Goal: Transaction & Acquisition: Purchase product/service

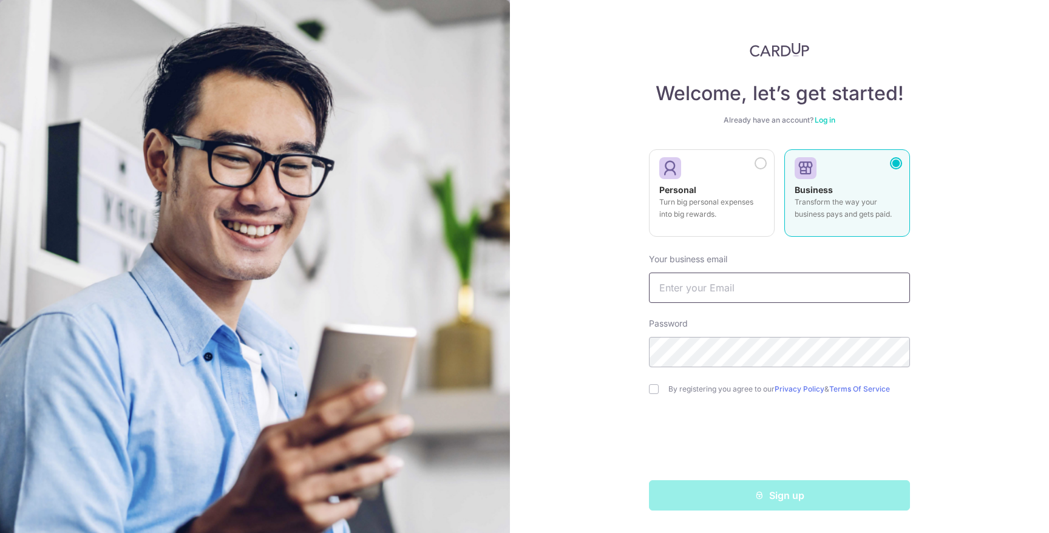
click at [734, 280] on input "text" at bounding box center [779, 288] width 261 height 30
type input "[PERSON_NAME][EMAIL_ADDRESS][DOMAIN_NAME]"
click at [667, 390] on div "By registering you agree to our Privacy Policy & Terms Of Service" at bounding box center [779, 389] width 261 height 15
click at [643, 385] on div "Welcome, let’s get started! Already have an account? Log in Personal Turn big p…" at bounding box center [779, 266] width 539 height 533
click at [643, 381] on div "Welcome, let’s get started! Already have an account? Log in Personal Turn big p…" at bounding box center [779, 266] width 539 height 533
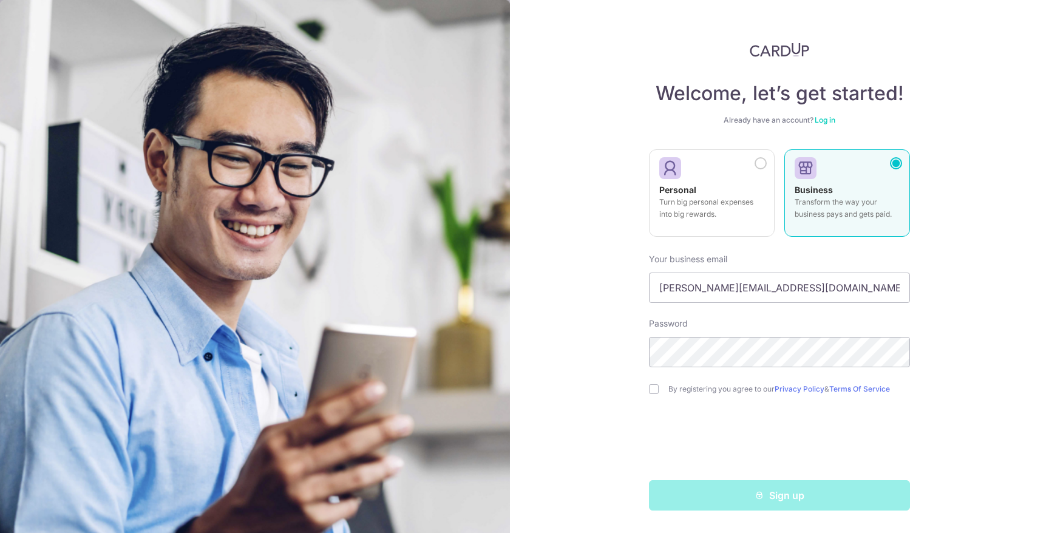
drag, startPoint x: 673, startPoint y: 395, endPoint x: 684, endPoint y: 400, distance: 11.2
click at [674, 396] on form "Your business email josefyn@topazette.com Password By registering you agree to …" at bounding box center [779, 377] width 261 height 267
click at [652, 387] on input "checkbox" at bounding box center [654, 389] width 10 height 10
checkbox input "true"
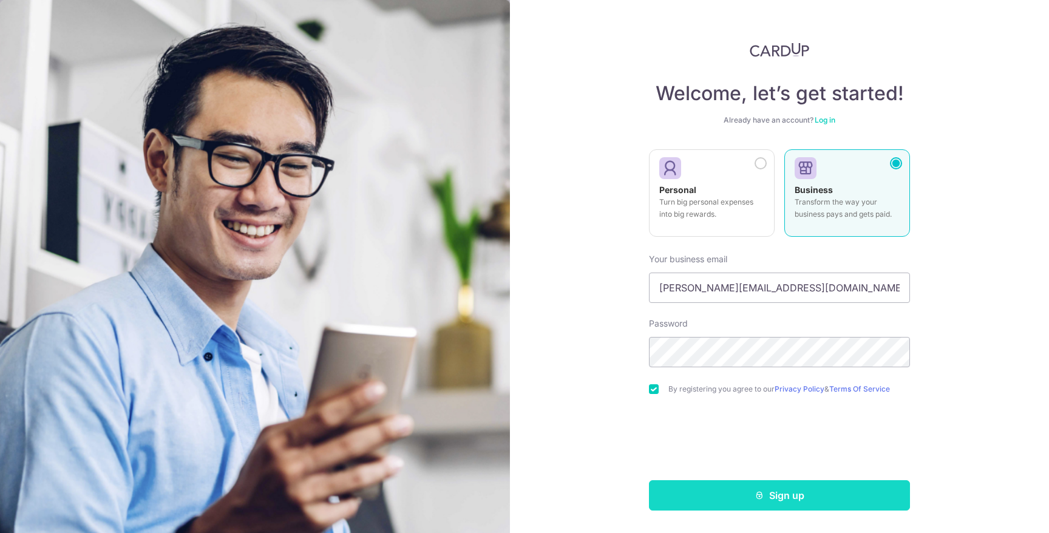
click at [774, 494] on button "Sign up" at bounding box center [779, 495] width 261 height 30
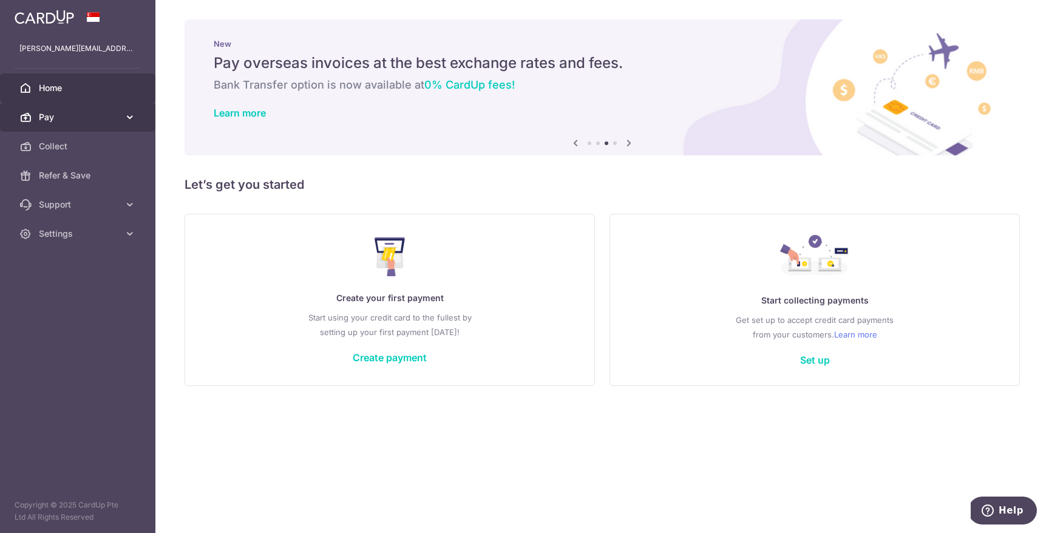
click at [97, 122] on span "Pay" at bounding box center [79, 117] width 80 height 12
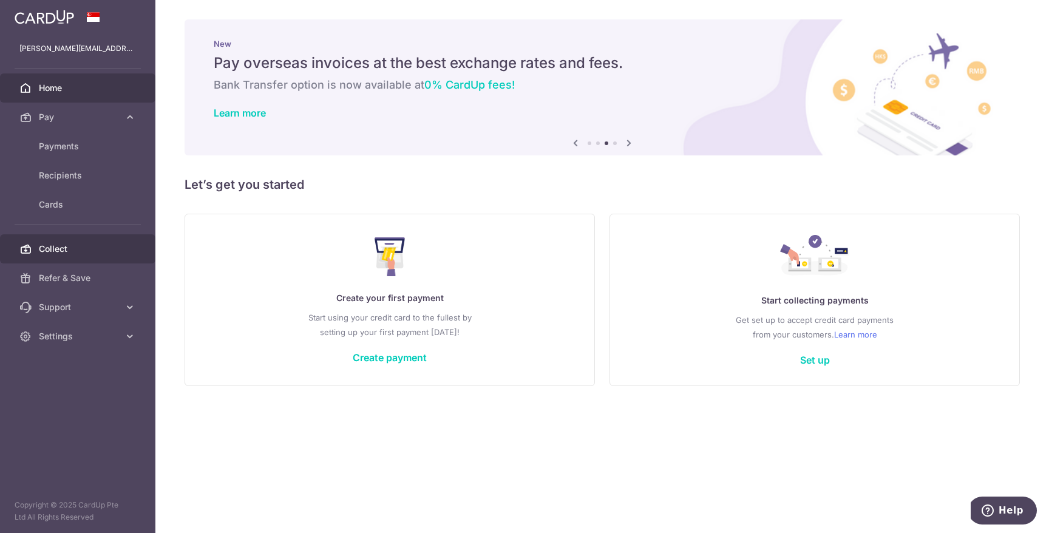
click at [84, 254] on span "Collect" at bounding box center [79, 249] width 80 height 12
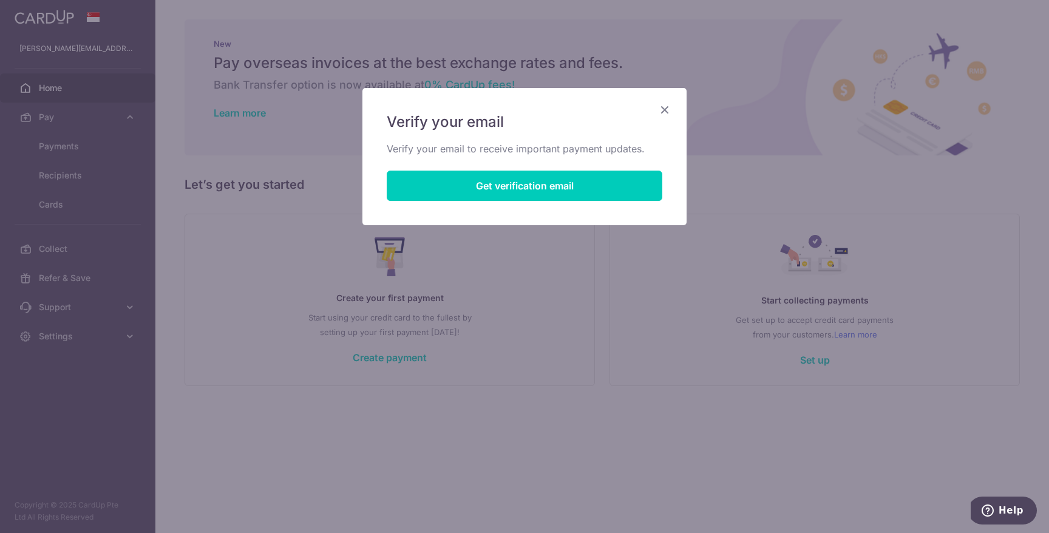
click at [669, 111] on icon "Close" at bounding box center [665, 109] width 15 height 15
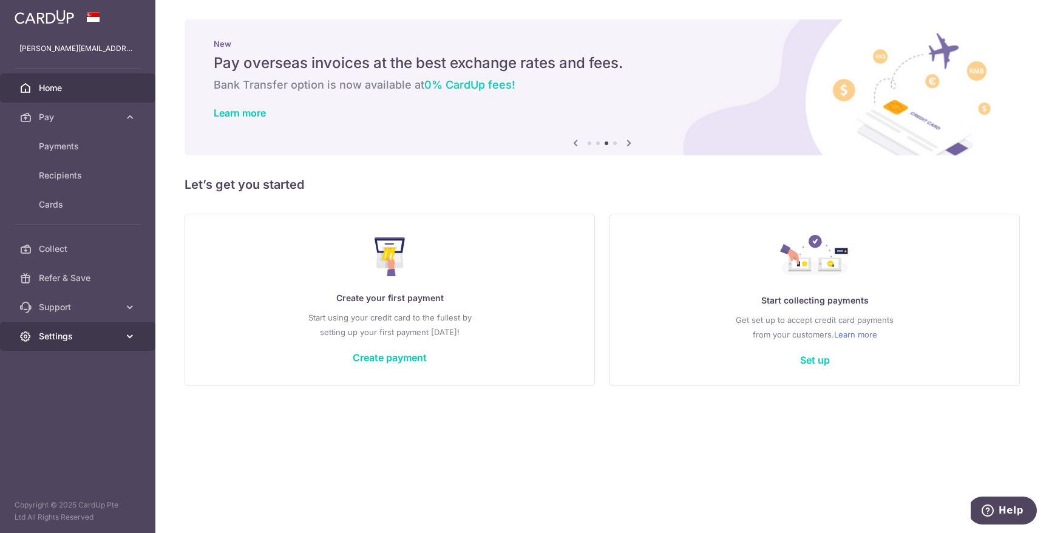
click at [53, 342] on span "Settings" at bounding box center [79, 336] width 80 height 12
click at [55, 363] on span "Account" at bounding box center [79, 365] width 80 height 12
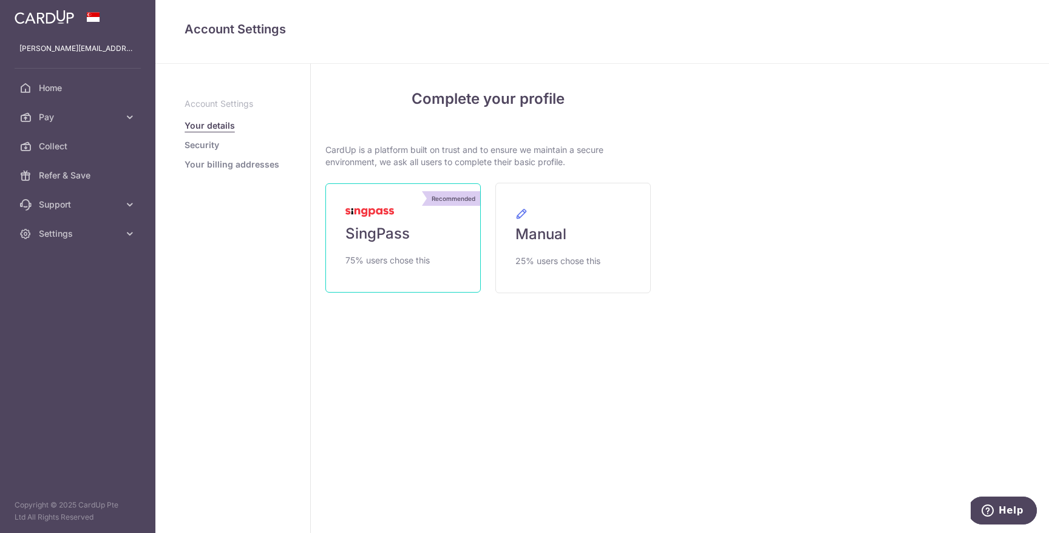
click at [357, 265] on span "75% users chose this" at bounding box center [388, 260] width 84 height 15
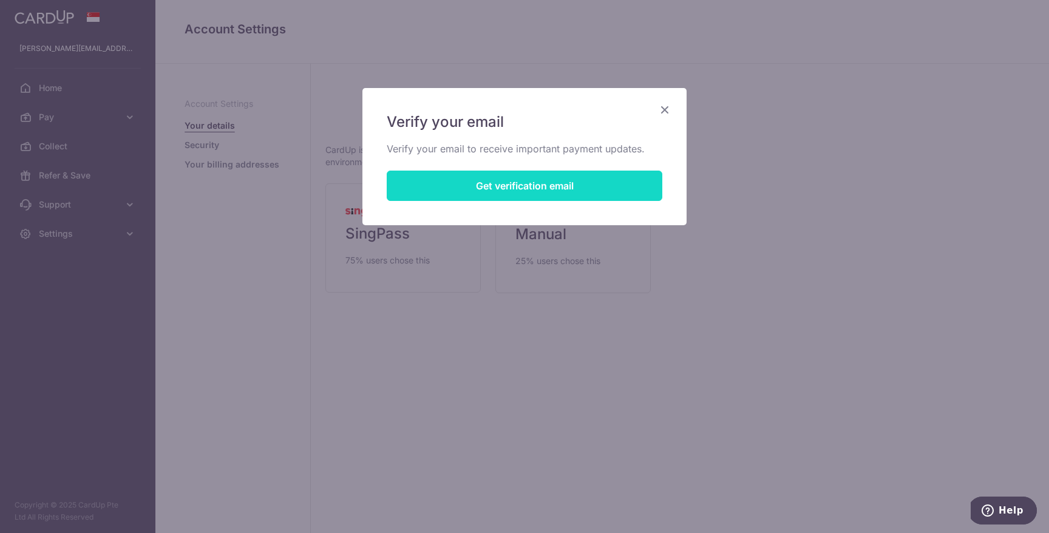
click at [537, 189] on button "Get verification email" at bounding box center [525, 186] width 276 height 30
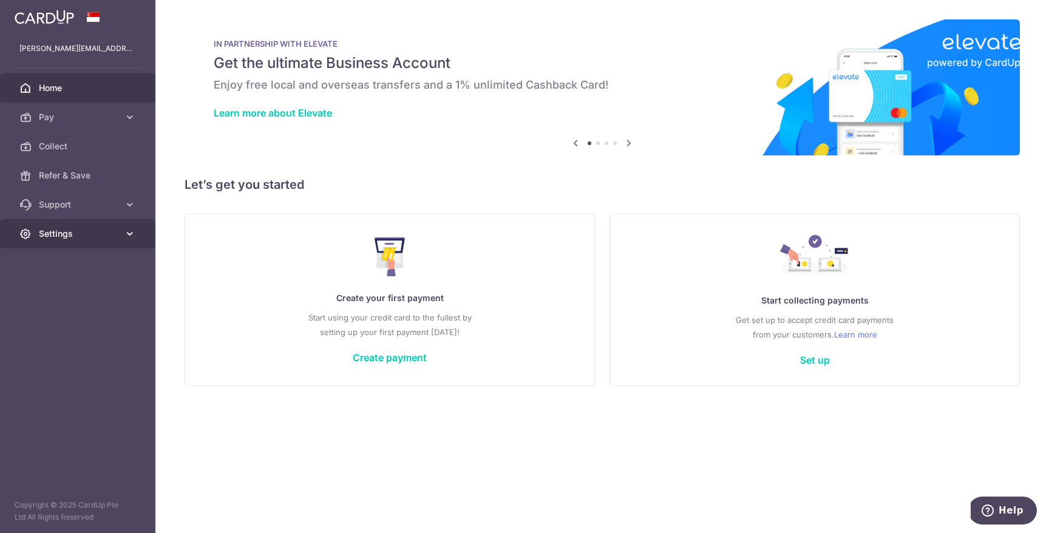
click at [63, 239] on span "Settings" at bounding box center [79, 234] width 80 height 12
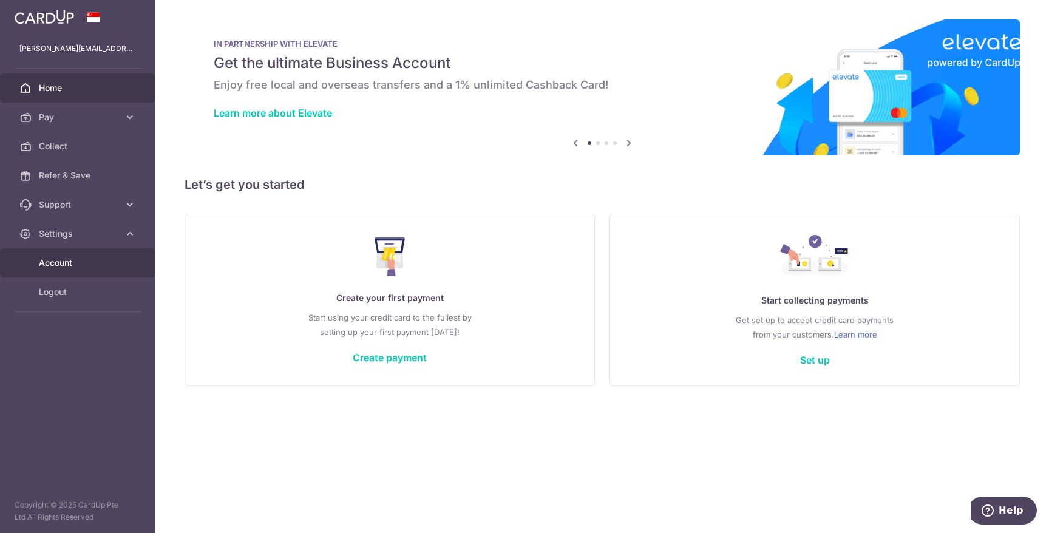
click at [78, 259] on span "Account" at bounding box center [79, 263] width 80 height 12
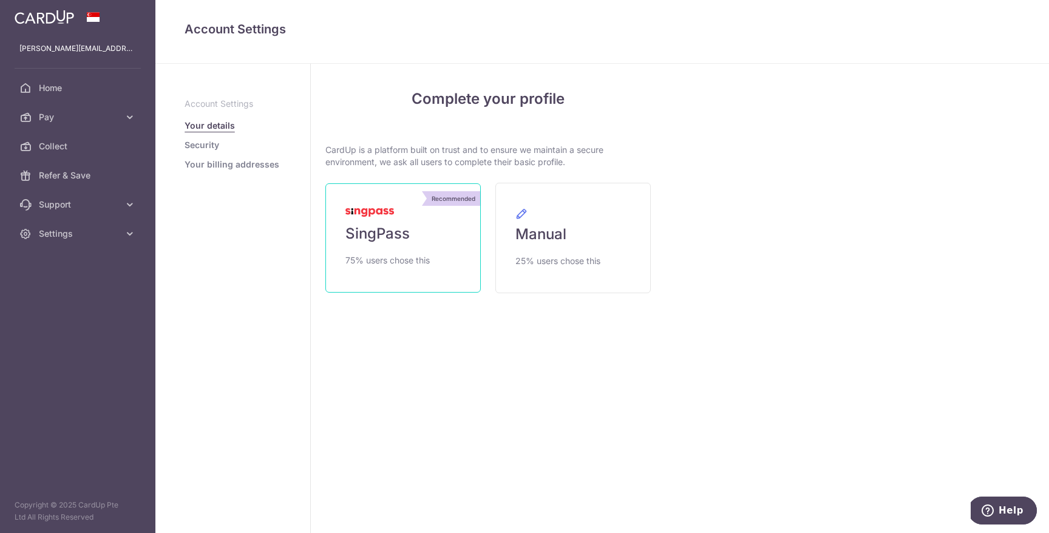
click at [406, 244] on link "Recommended SingPass 75% users chose this" at bounding box center [402, 237] width 155 height 109
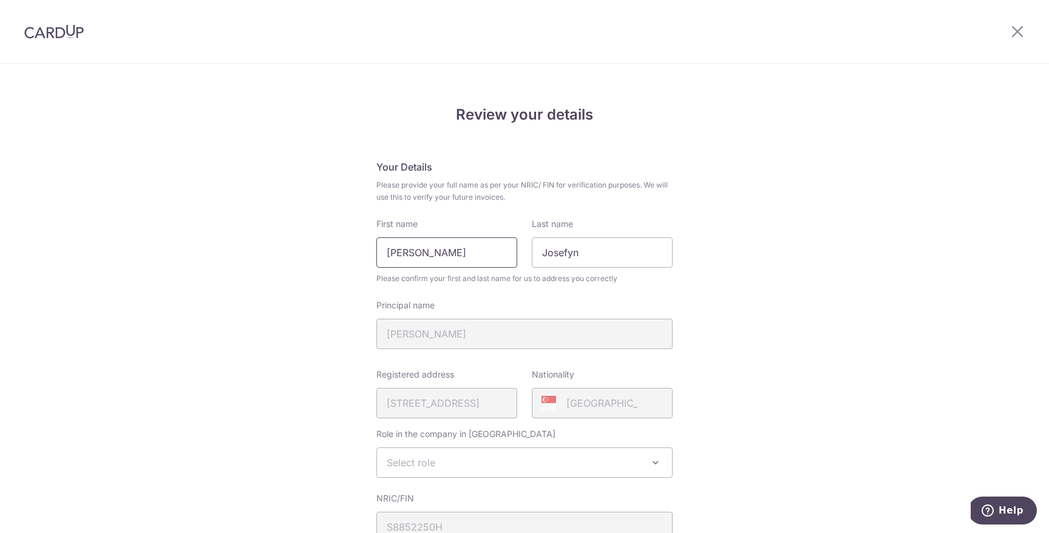
click at [471, 261] on input "Lim Qiaoli" at bounding box center [446, 252] width 141 height 30
type input "Lim"
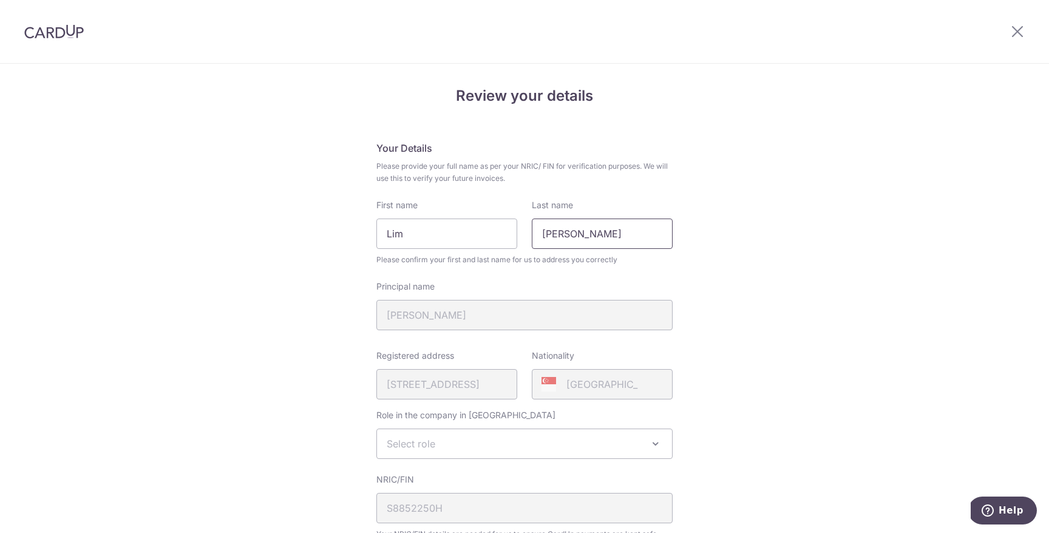
scroll to position [50, 0]
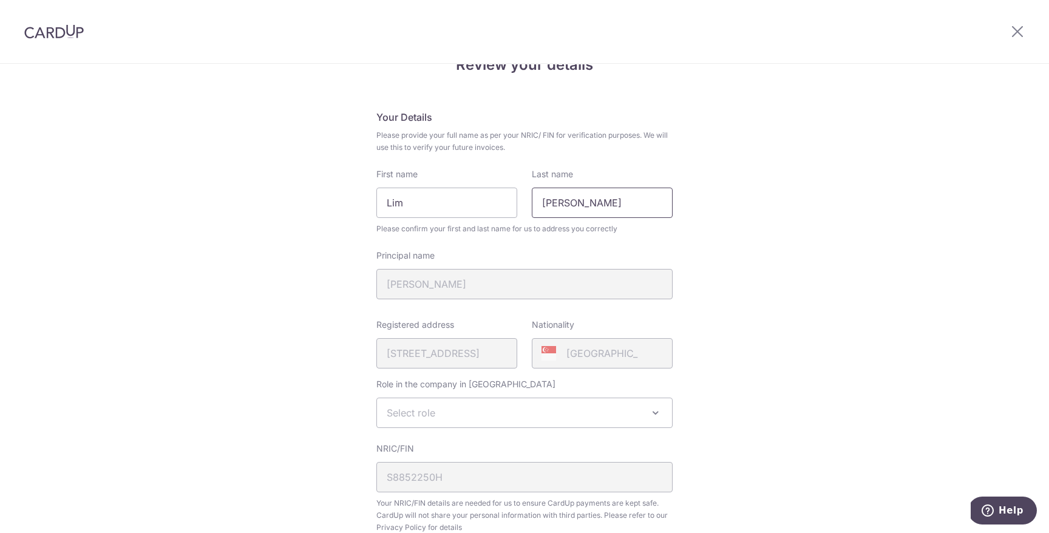
type input "[PERSON_NAME]"
click at [525, 415] on span "Select role" at bounding box center [524, 412] width 295 height 29
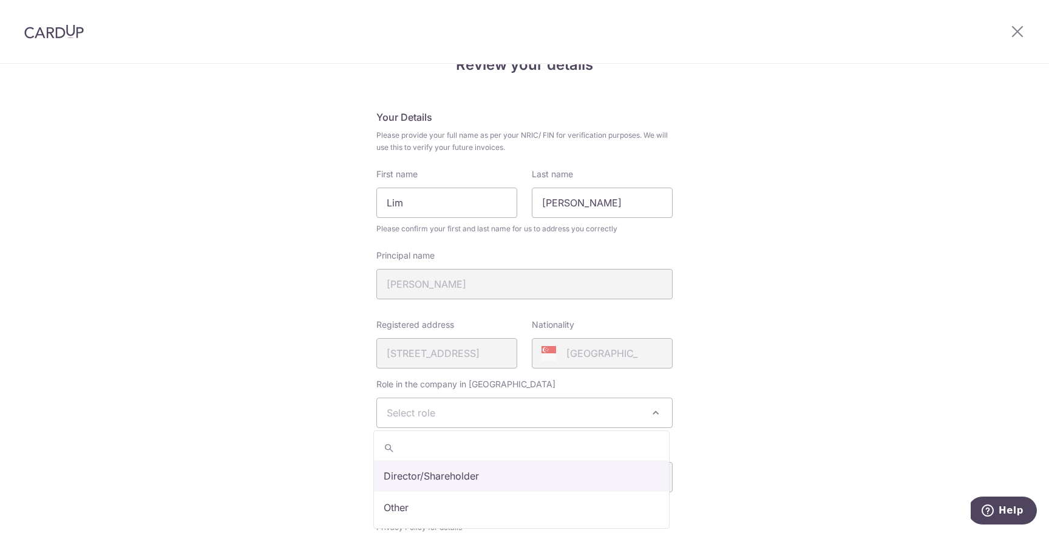
select select "director"
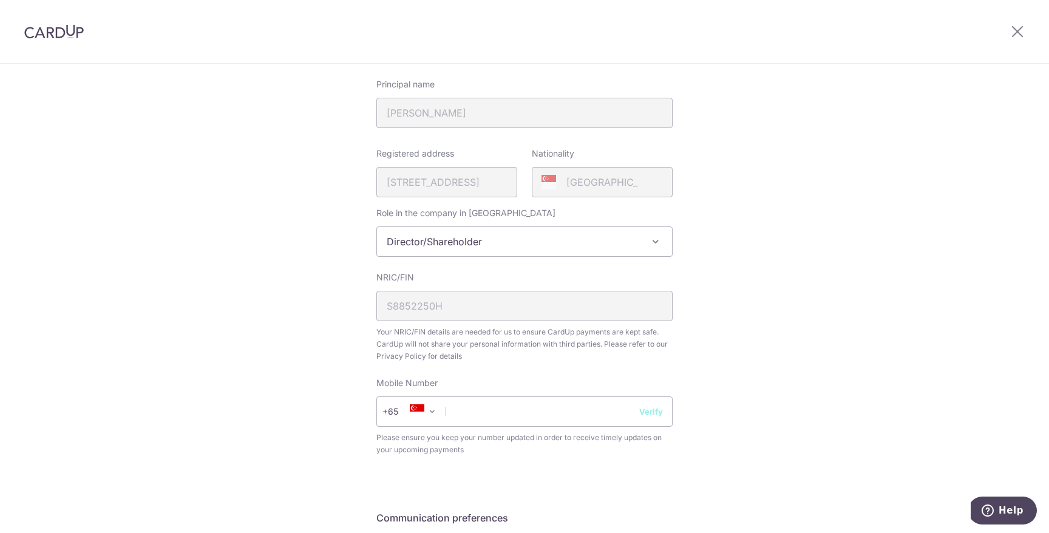
scroll to position [230, 0]
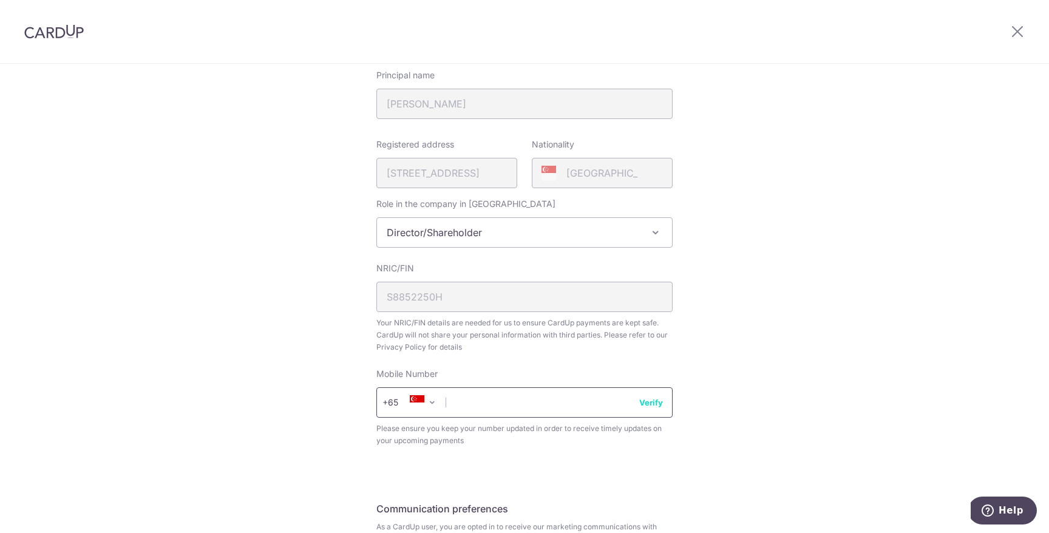
click at [482, 396] on input "text" at bounding box center [524, 402] width 296 height 30
type input "97475643"
click at [655, 406] on button "Verify" at bounding box center [651, 403] width 24 height 12
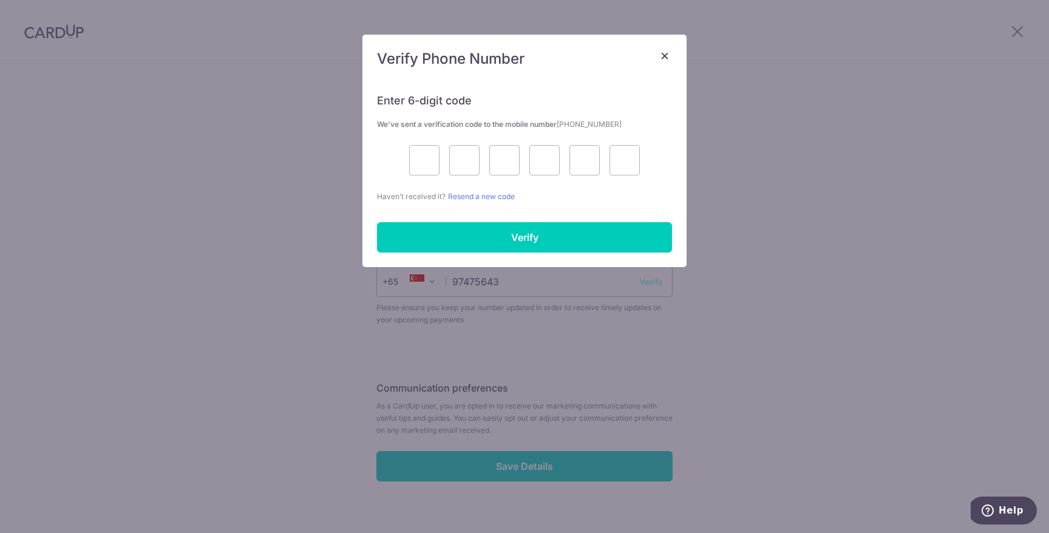
scroll to position [345, 0]
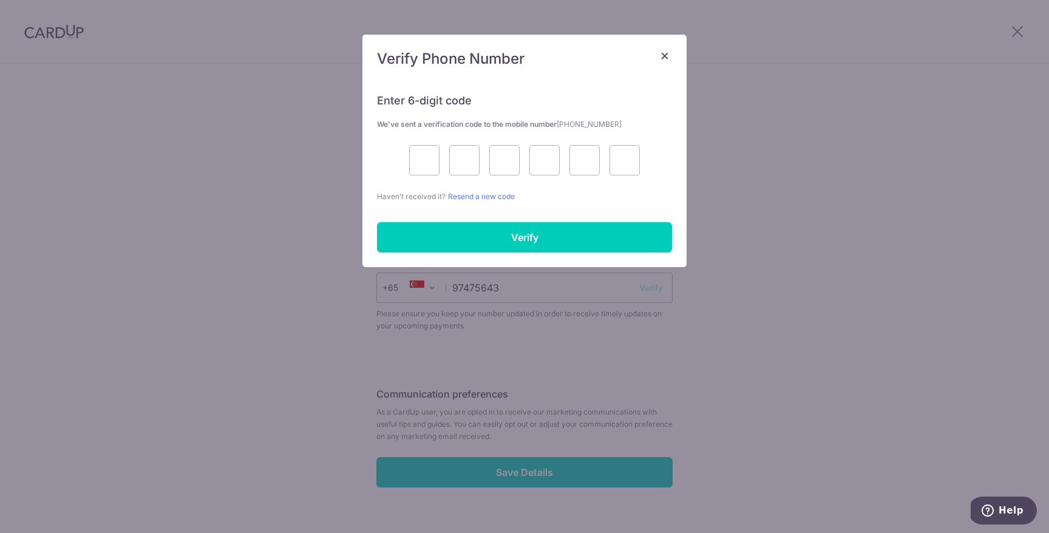
click at [436, 141] on div "Enter 6-digit code We’ve sent a verification code to the mobile number +6597475…" at bounding box center [524, 141] width 295 height 124
click at [418, 165] on input "text" at bounding box center [424, 160] width 30 height 30
type input "9"
type input "2"
type input "5"
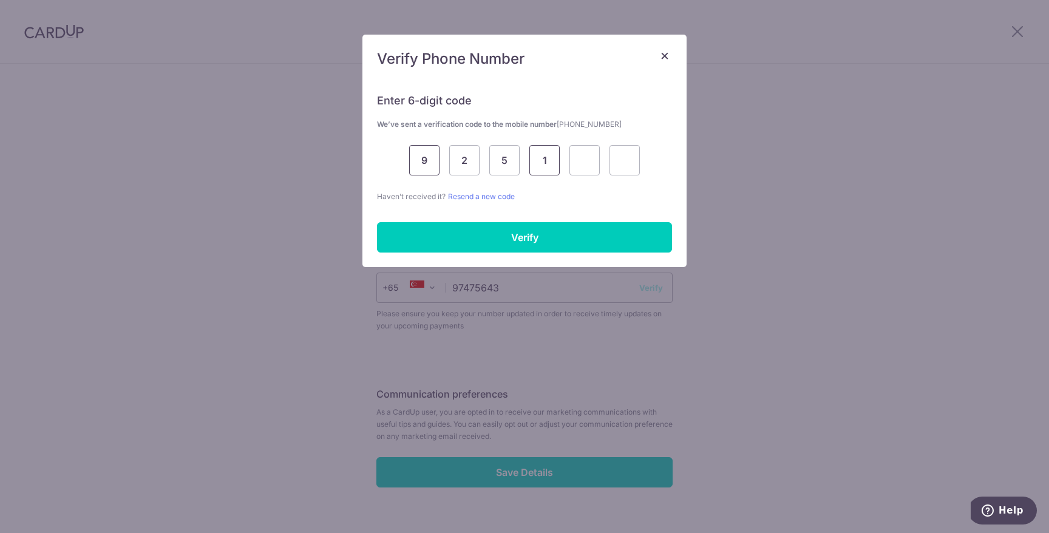
type input "1"
type input "5"
type input "1"
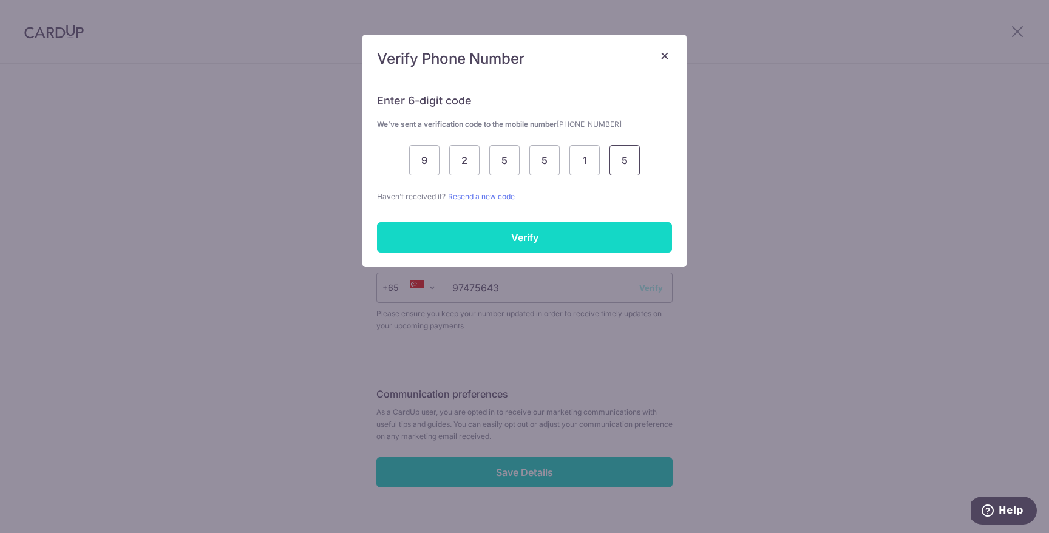
type input "5"
click at [472, 237] on input "Verify" at bounding box center [524, 237] width 295 height 30
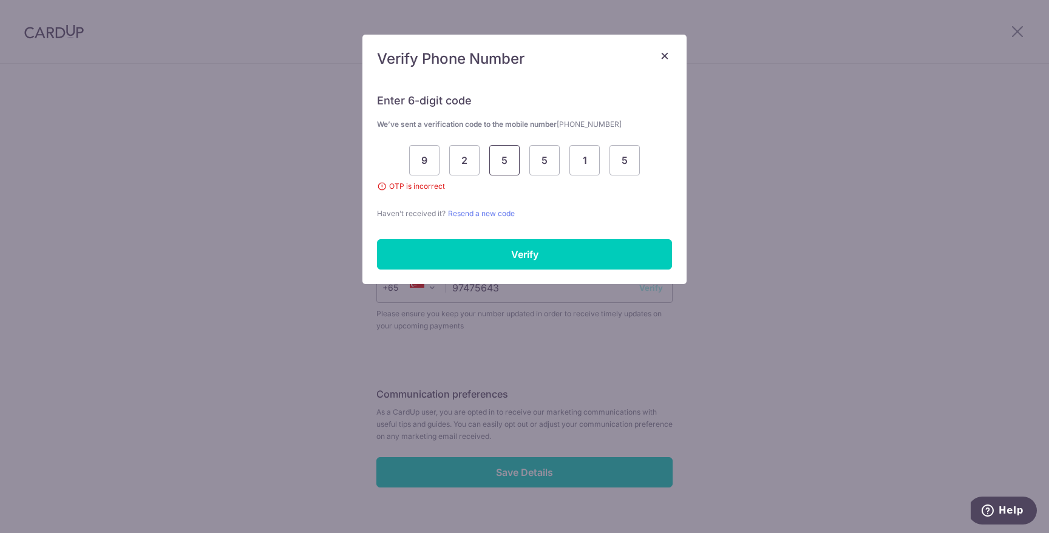
click at [503, 165] on input "5" at bounding box center [504, 160] width 30 height 30
click at [509, 165] on input "5" at bounding box center [504, 160] width 30 height 30
type input "9"
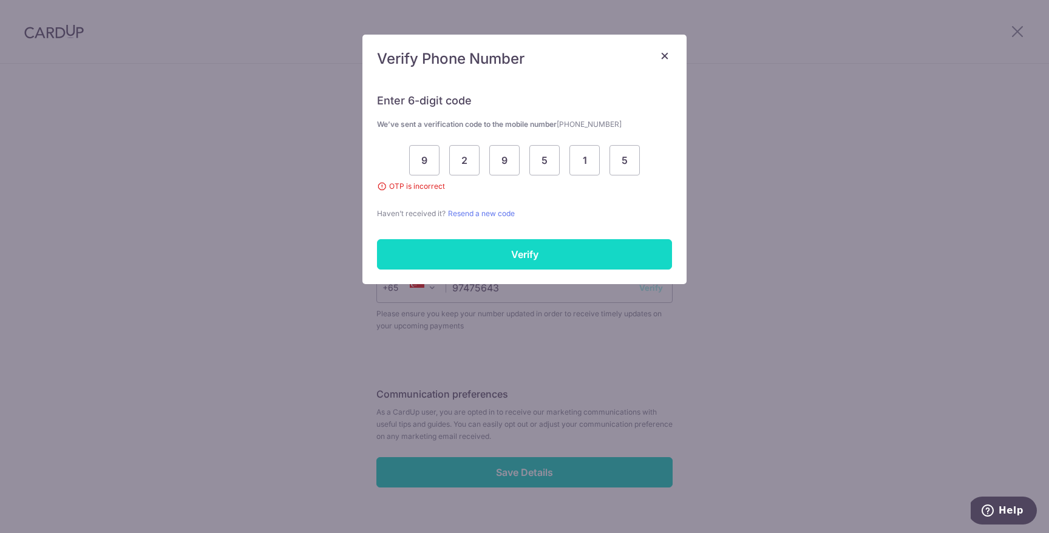
click at [497, 244] on input "Verify" at bounding box center [524, 254] width 295 height 30
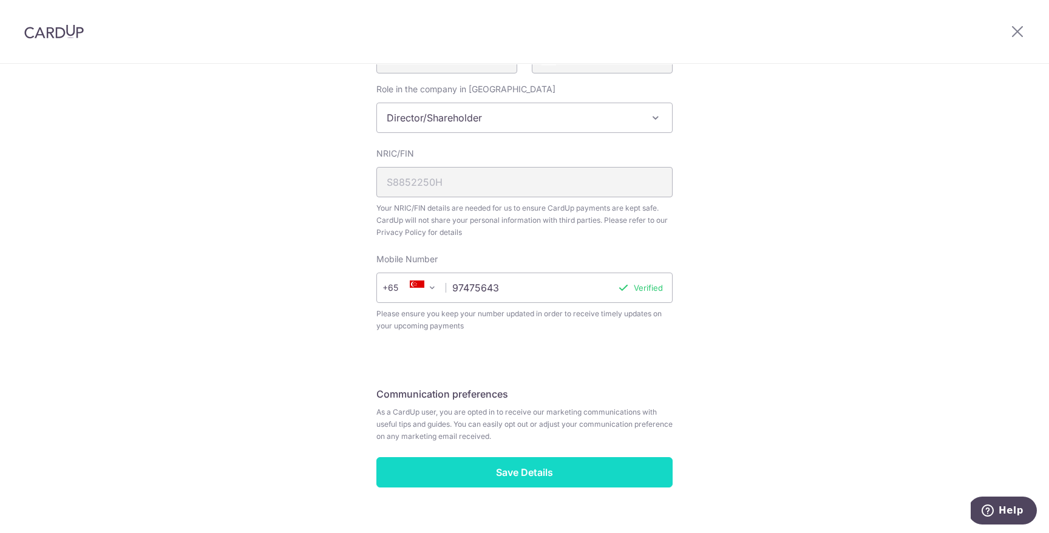
click at [533, 474] on input "Save Details" at bounding box center [524, 472] width 296 height 30
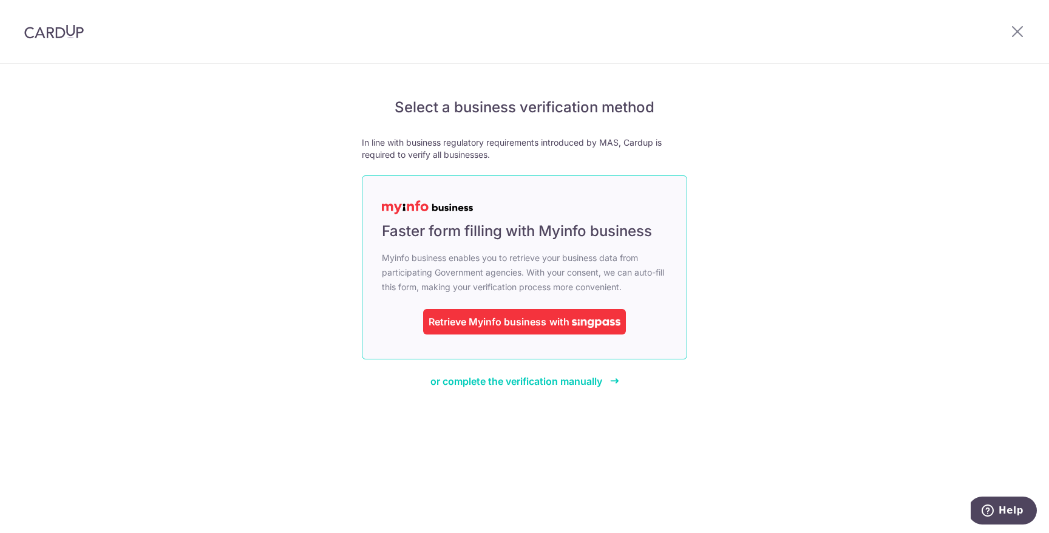
click at [576, 325] on img at bounding box center [596, 323] width 49 height 9
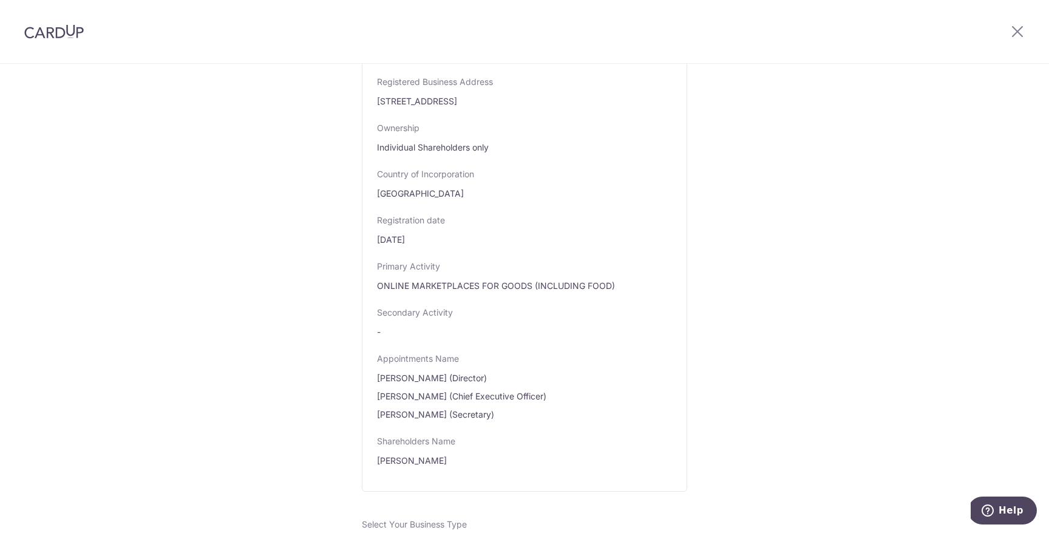
scroll to position [682, 0]
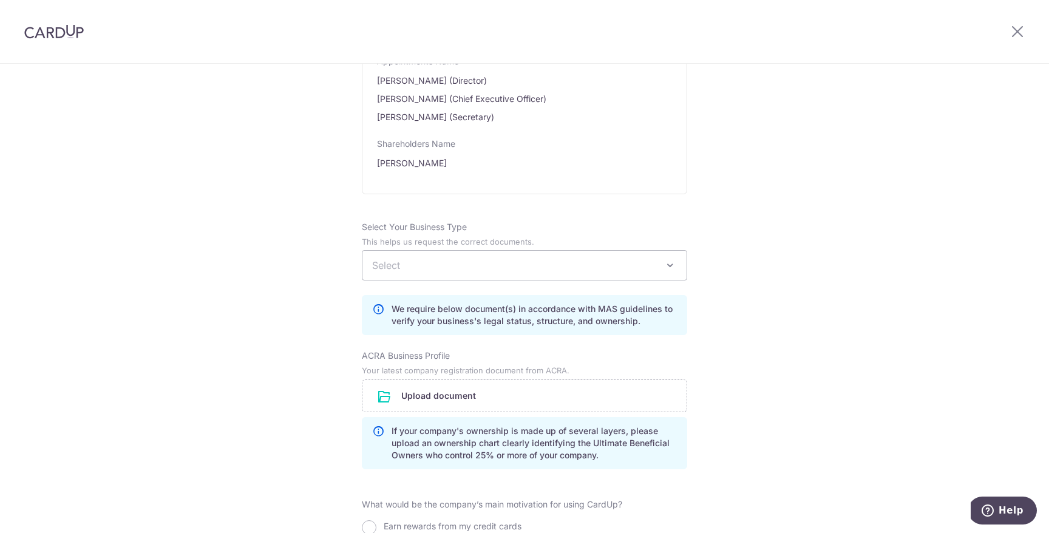
click at [464, 280] on span "Select" at bounding box center [525, 265] width 324 height 29
click at [462, 280] on span "Partnership" at bounding box center [525, 265] width 324 height 29
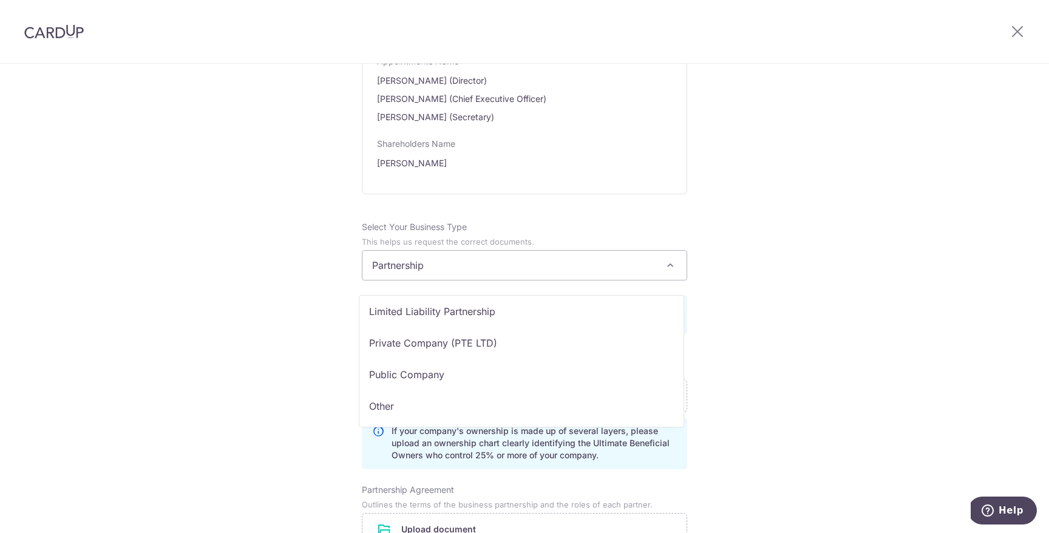
scroll to position [97, 0]
select select "Private Company (PTE LTD)"
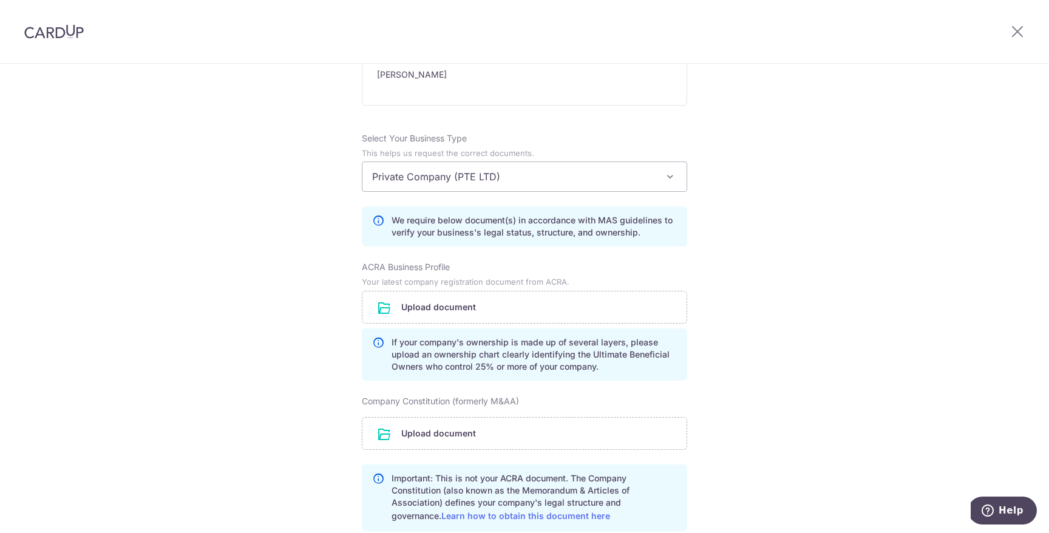
scroll to position [778, 0]
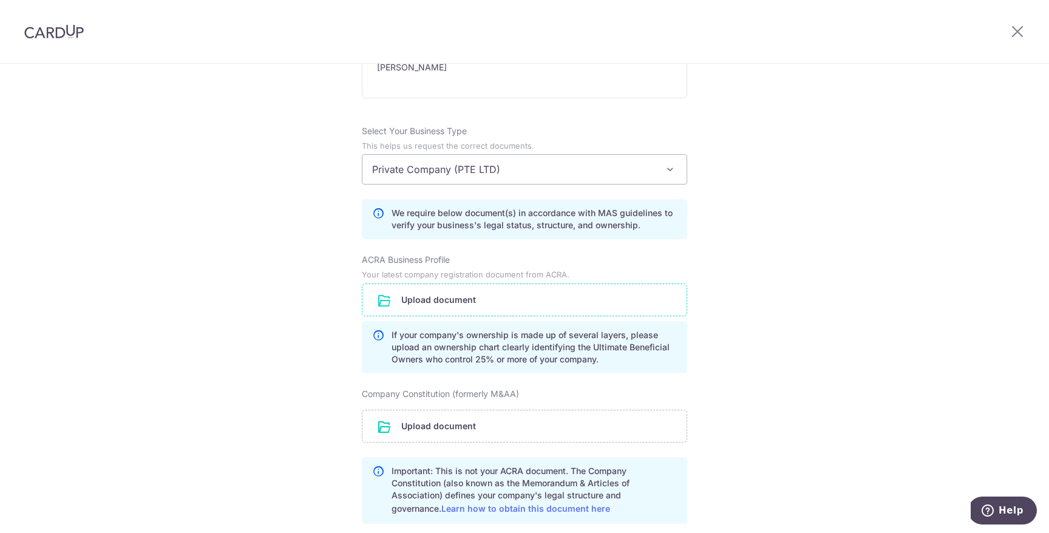
click at [447, 316] on input "file" at bounding box center [525, 300] width 324 height 32
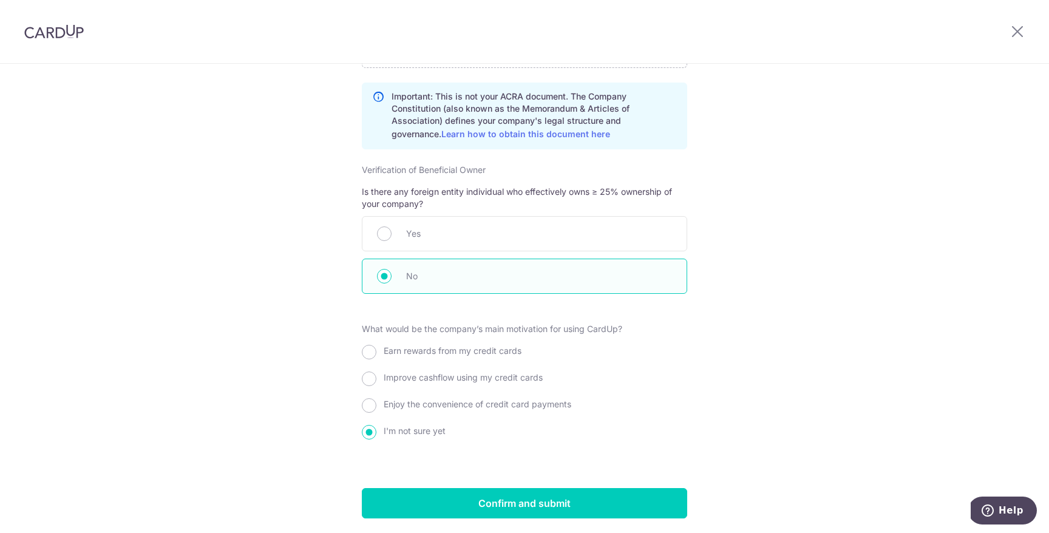
scroll to position [1235, 0]
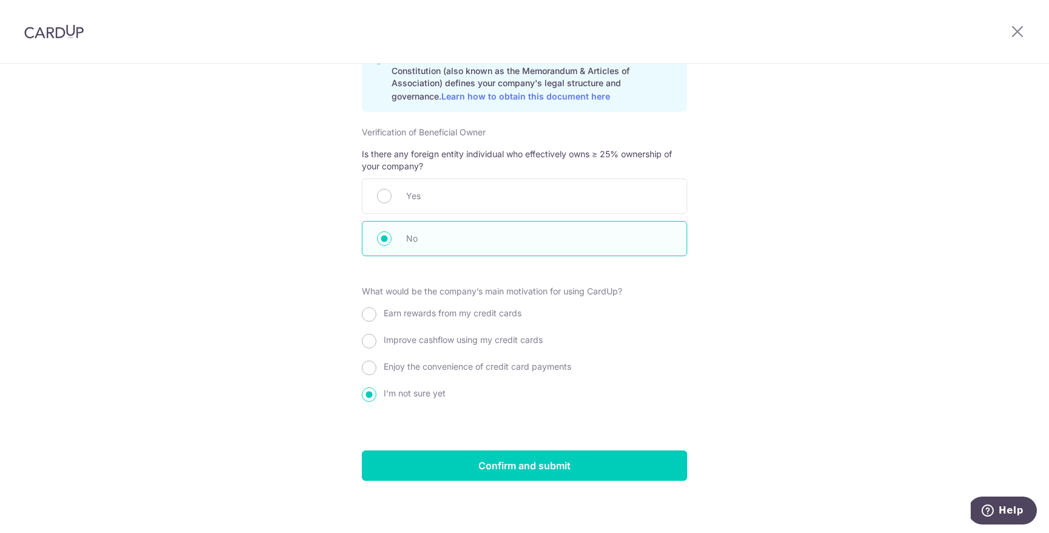
click at [442, 318] on span "Earn rewards from my credit cards" at bounding box center [453, 313] width 138 height 10
click at [376, 322] on input "Earn rewards from my credit cards" at bounding box center [369, 314] width 15 height 15
radio input "true"
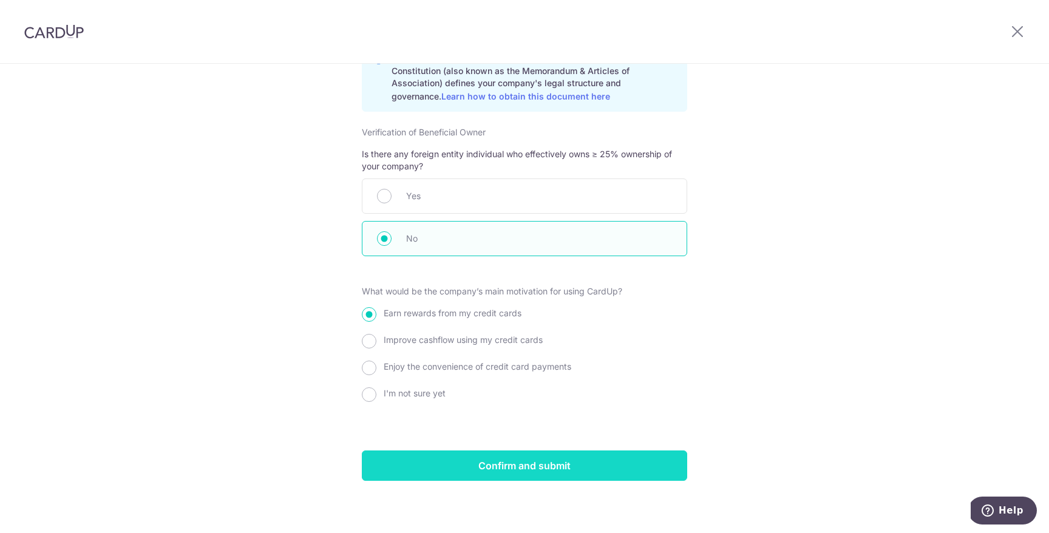
click at [573, 480] on input "Confirm and submit" at bounding box center [524, 466] width 325 height 30
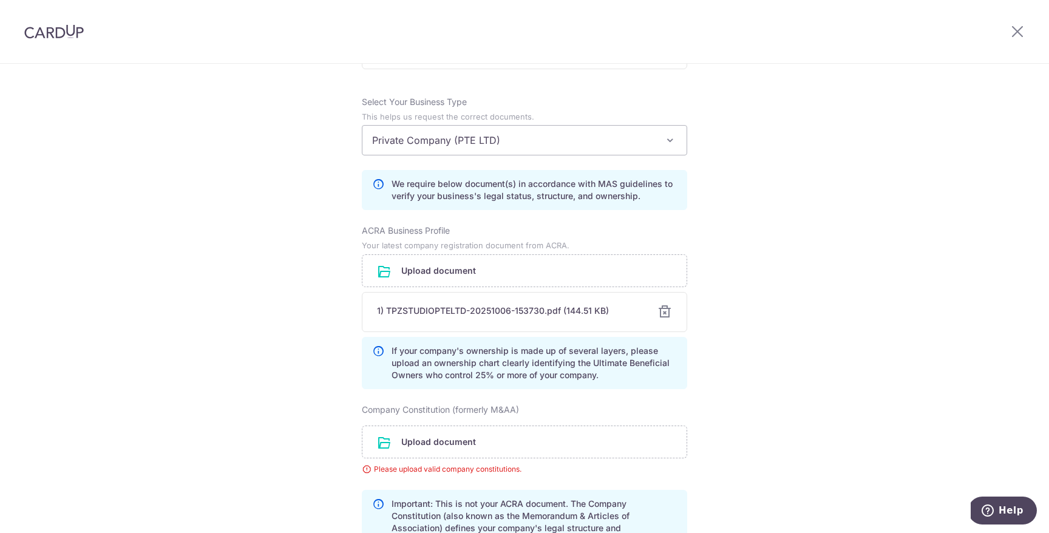
scroll to position [818, 0]
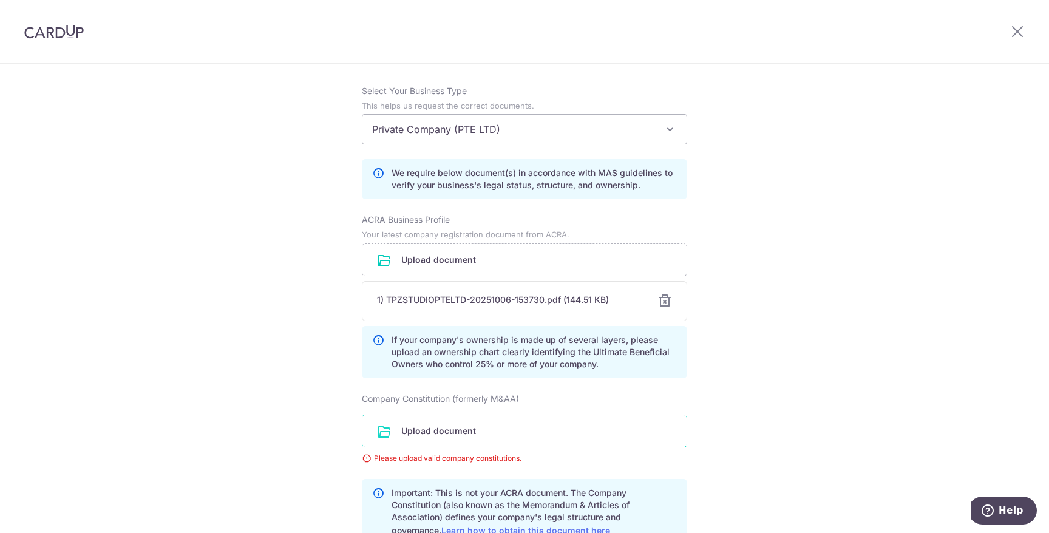
click at [532, 426] on div "Upload document" at bounding box center [524, 431] width 325 height 33
click at [528, 435] on input "file" at bounding box center [525, 431] width 324 height 32
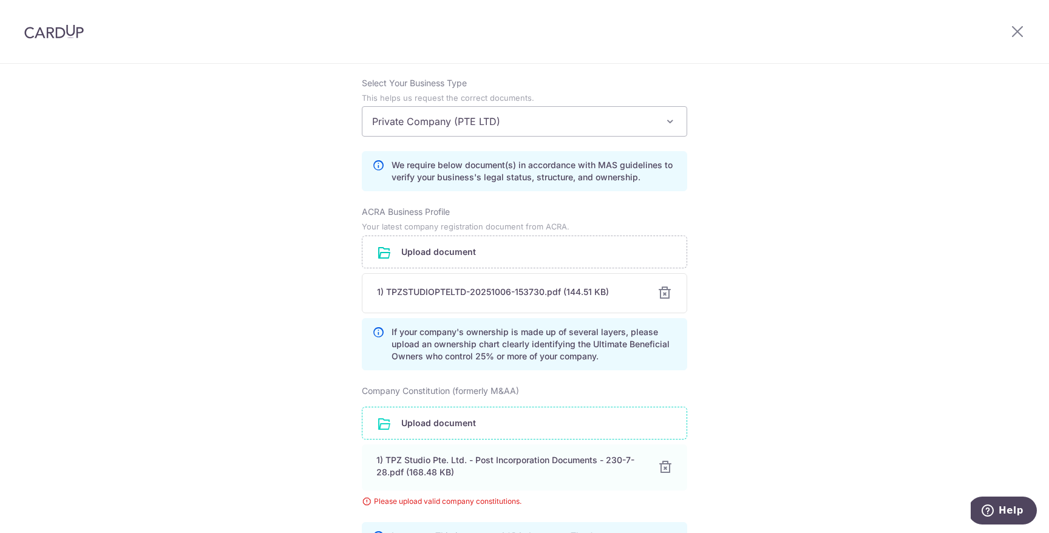
scroll to position [864, 0]
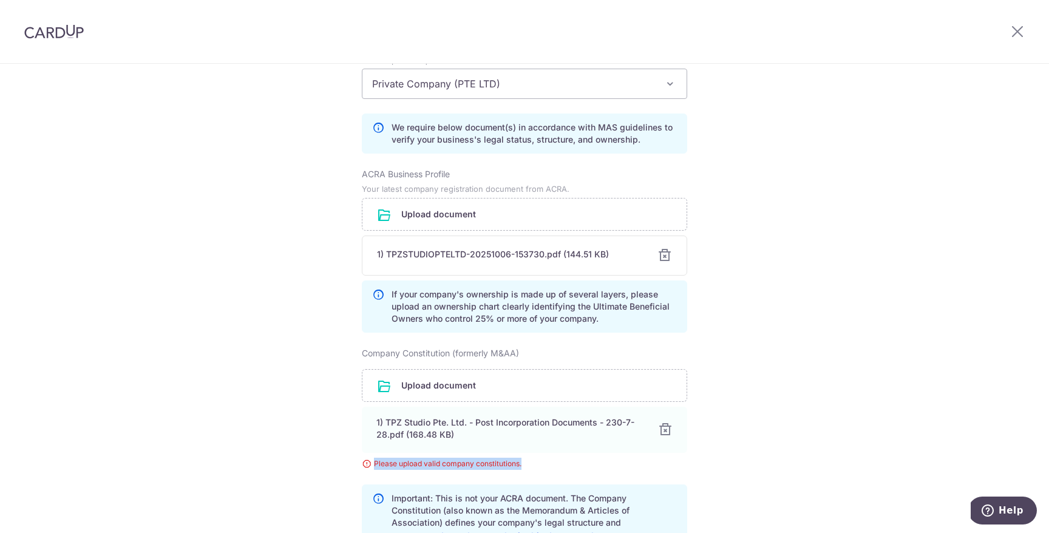
drag, startPoint x: 537, startPoint y: 477, endPoint x: 367, endPoint y: 477, distance: 170.6
click at [367, 470] on div "Please upload valid company constitutions." at bounding box center [524, 464] width 325 height 12
copy div "Please upload valid company constitutions."
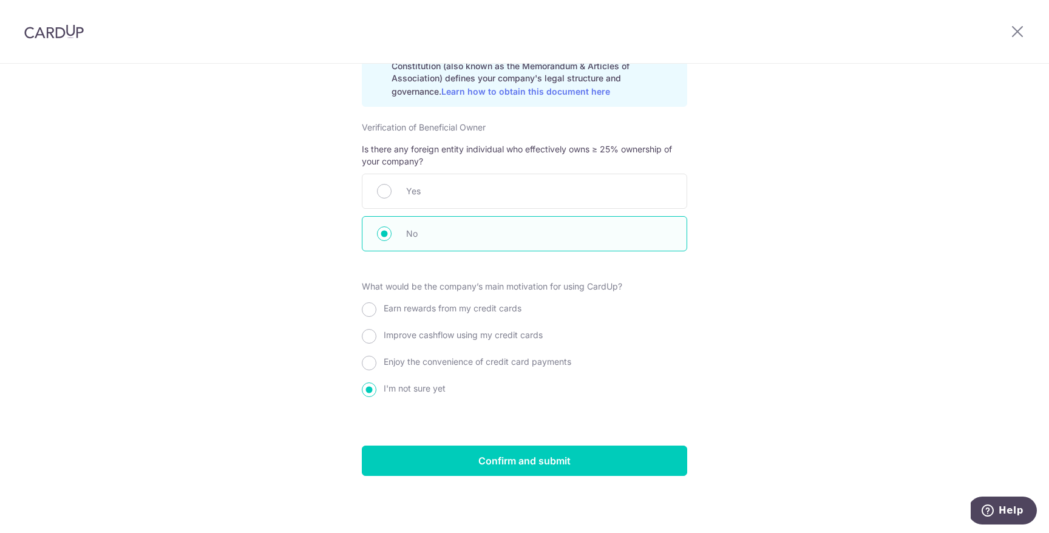
scroll to position [1320, 0]
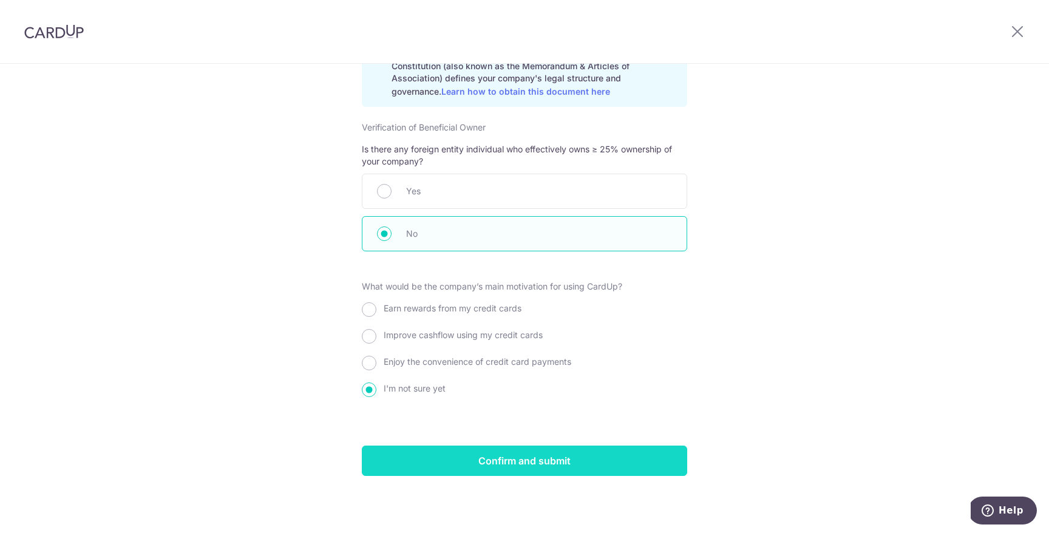
click at [532, 460] on input "Confirm and submit" at bounding box center [524, 461] width 325 height 30
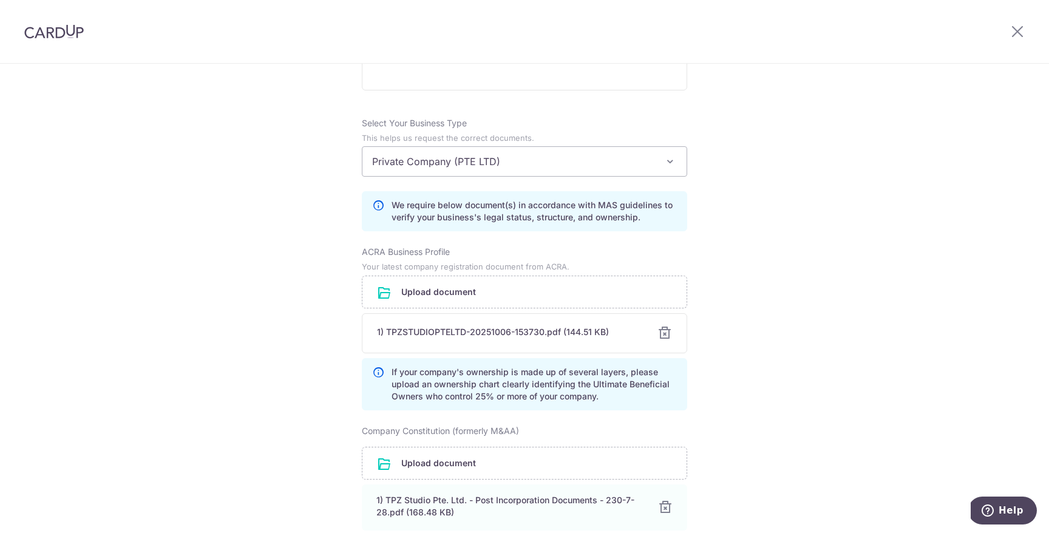
scroll to position [782, 0]
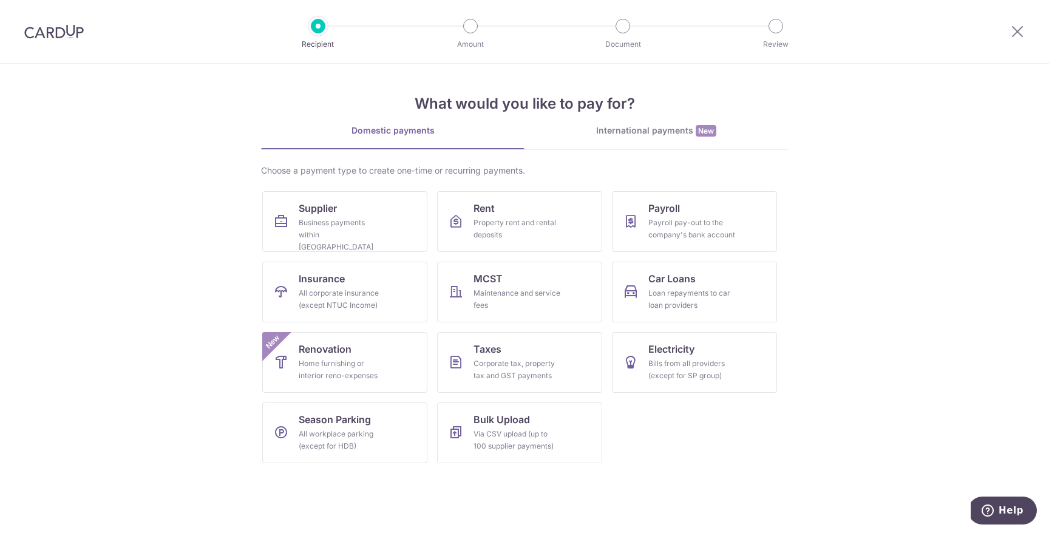
click at [615, 137] on link "International payments New" at bounding box center [657, 136] width 264 height 25
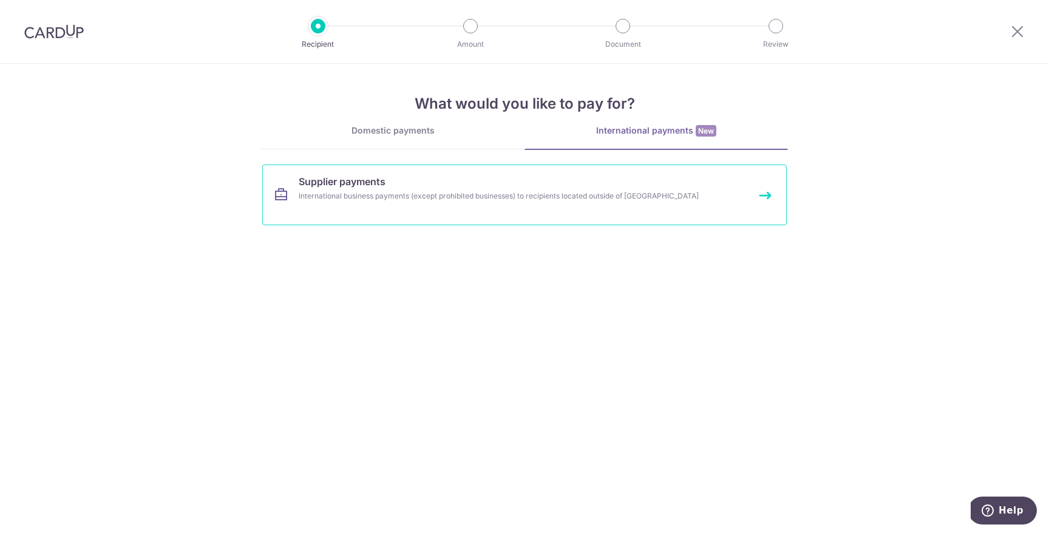
click at [409, 186] on link "Supplier payments International business payments (except prohibited businesses…" at bounding box center [524, 195] width 525 height 61
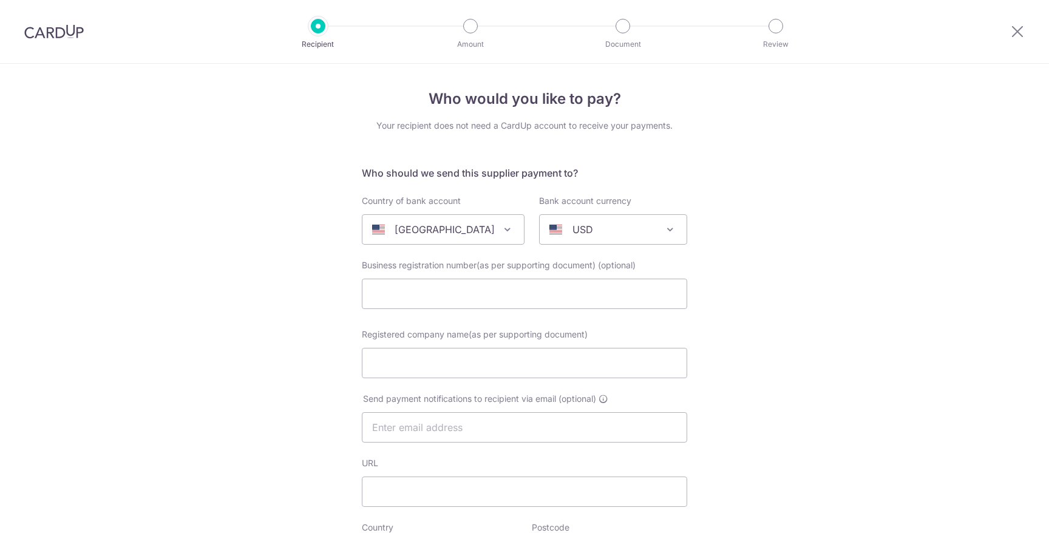
select select
click at [466, 223] on div "[GEOGRAPHIC_DATA]" at bounding box center [433, 229] width 123 height 15
type input "china"
select select "48"
select select "[GEOGRAPHIC_DATA]"
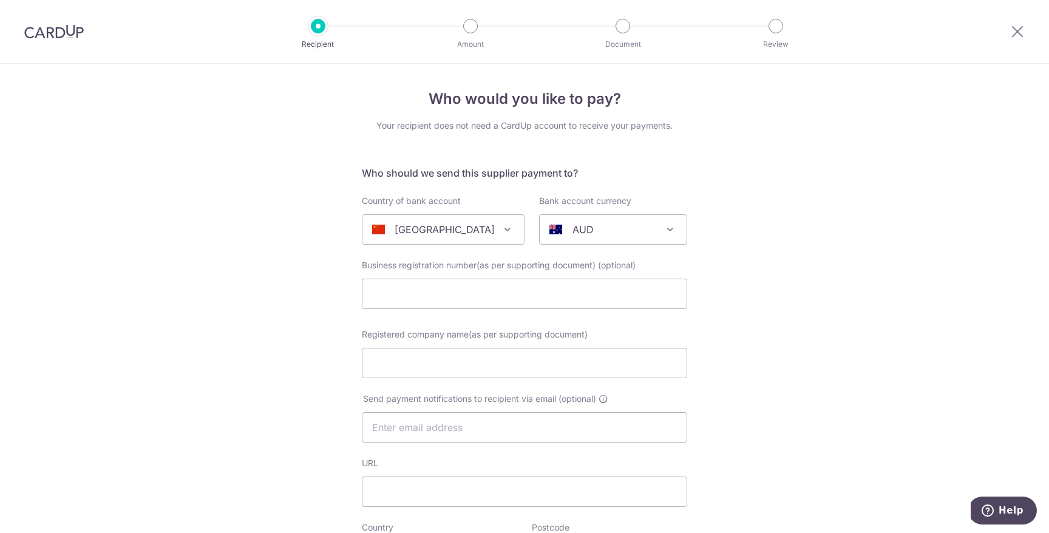
select select
click at [604, 228] on div "AUD" at bounding box center [604, 229] width 108 height 15
type input "cn"
select select "13"
click at [557, 356] on input "Registered company name(as per supporting document)" at bounding box center [524, 363] width 325 height 30
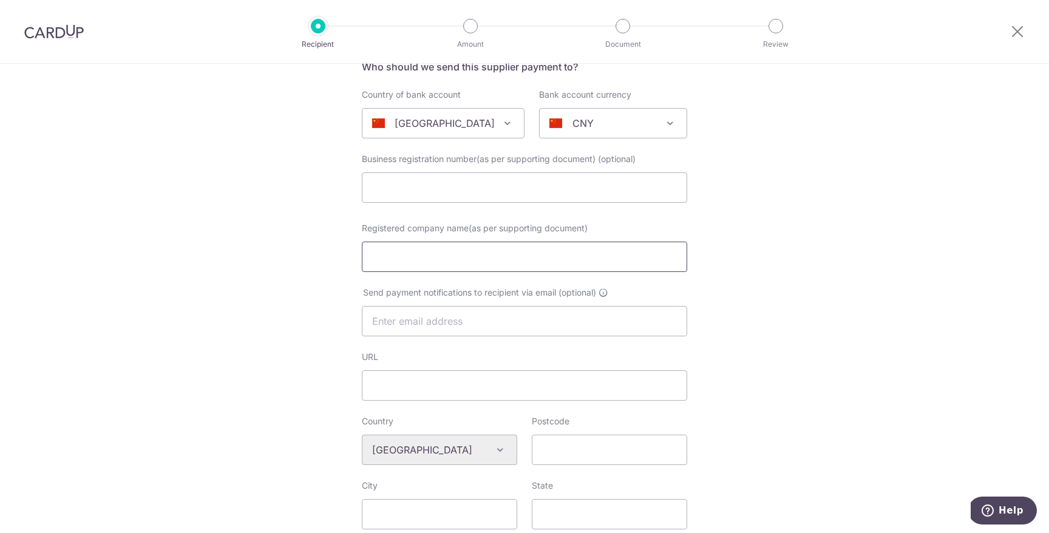
scroll to position [103, 0]
paste input "Dongguan Ruili Fashion Co., Ltd."
type input "Dongguan Ruili Fashion Co., Ltd."
click at [551, 321] on input "text" at bounding box center [524, 324] width 325 height 30
click at [604, 392] on input "URL" at bounding box center [524, 388] width 325 height 30
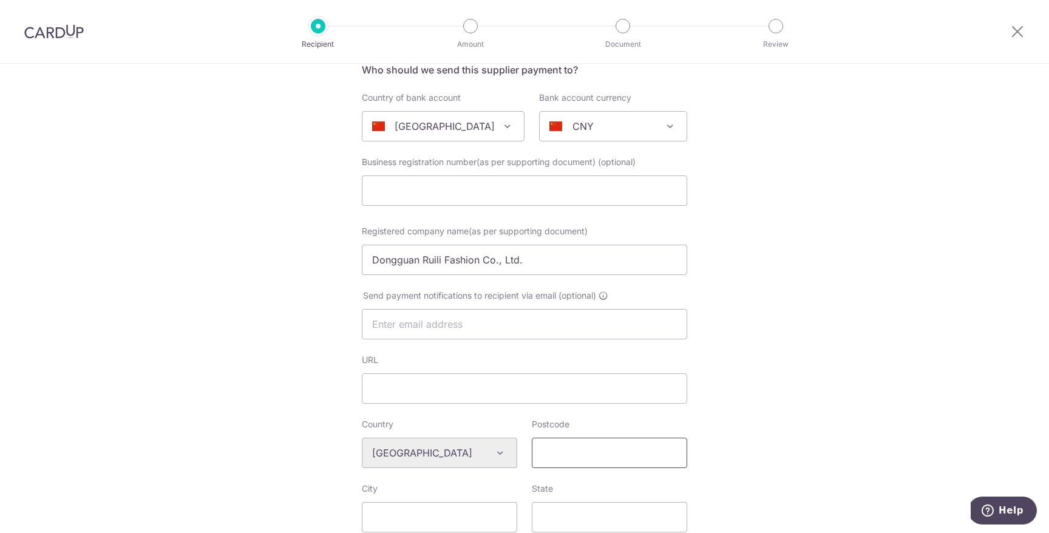
click at [571, 463] on input "Postcode" at bounding box center [609, 453] width 155 height 30
click at [467, 137] on span "[GEOGRAPHIC_DATA]" at bounding box center [444, 126] width 162 height 29
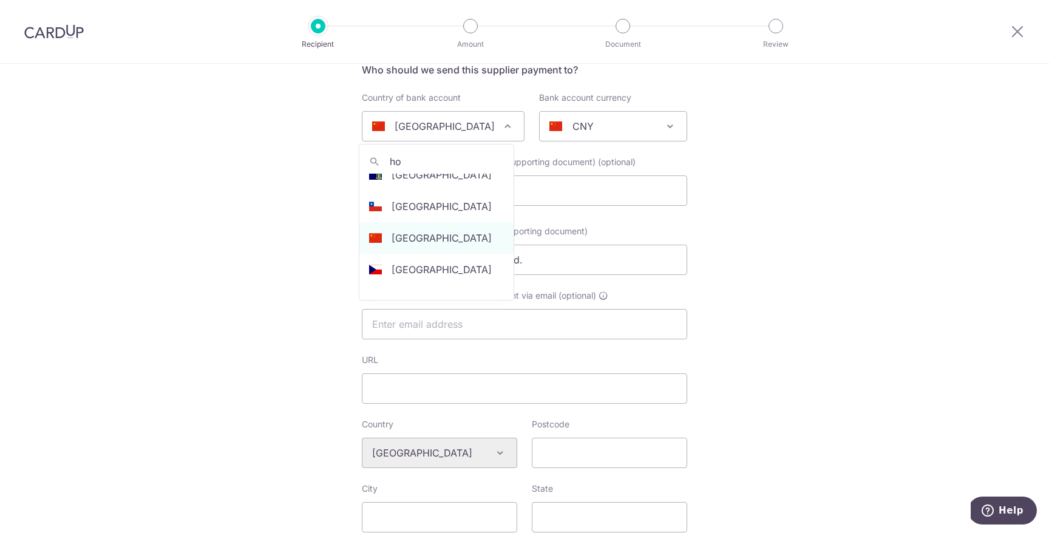
scroll to position [0, 0]
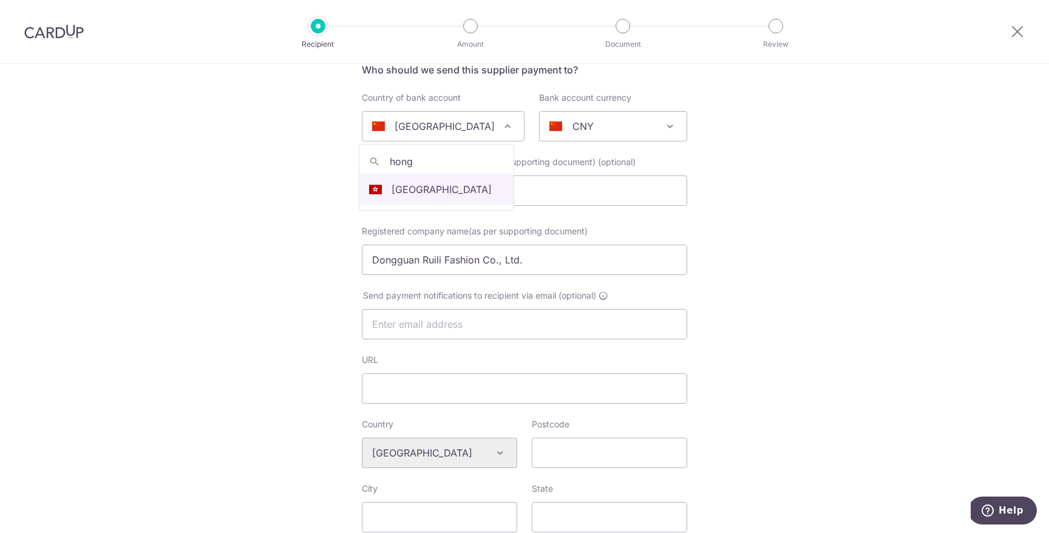
type input "hong"
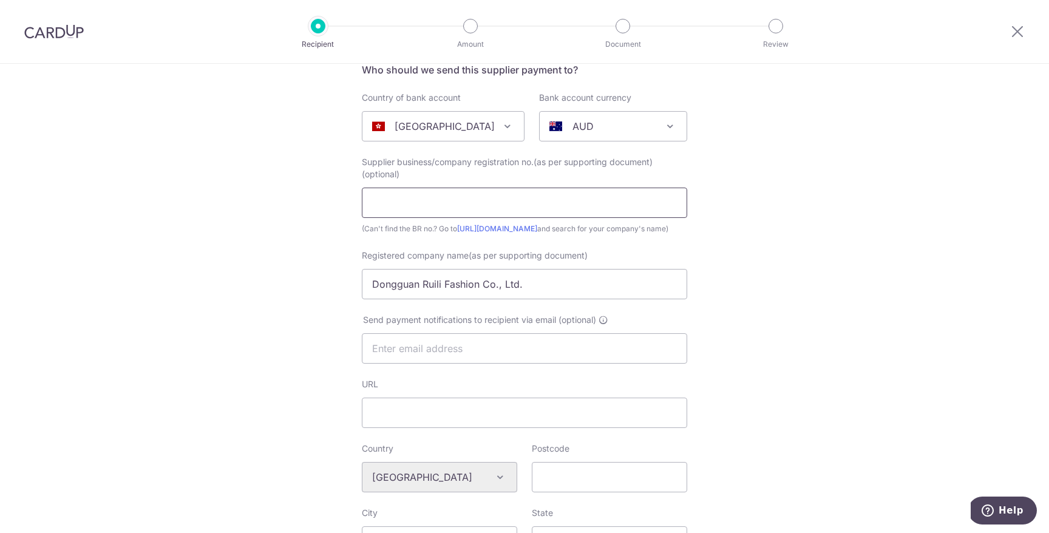
select select "95"
select select "[GEOGRAPHIC_DATA]"
select select
click at [573, 125] on p "AUD" at bounding box center [583, 126] width 21 height 15
click at [480, 364] on input "text" at bounding box center [524, 348] width 325 height 30
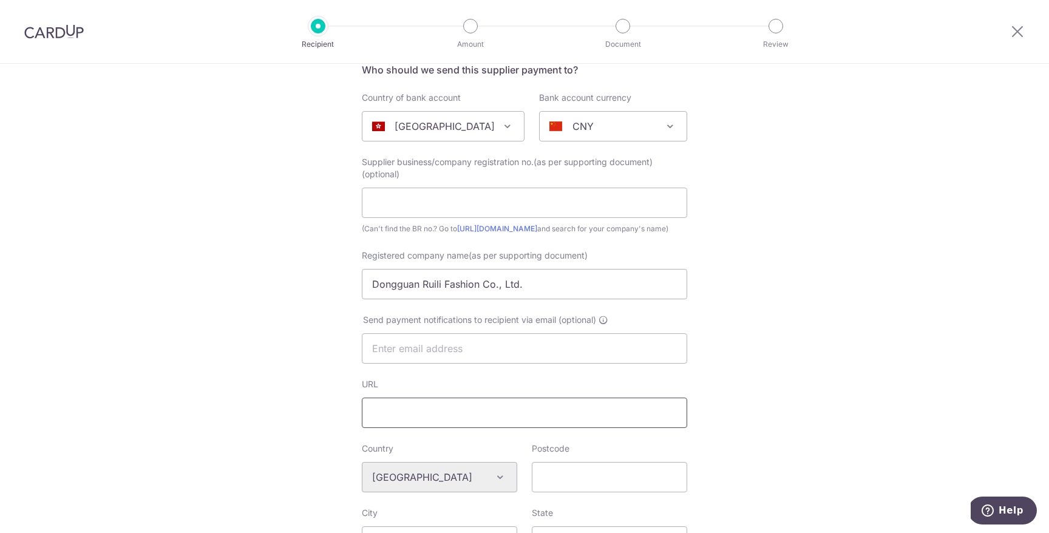
click at [389, 428] on input "URL" at bounding box center [524, 413] width 325 height 30
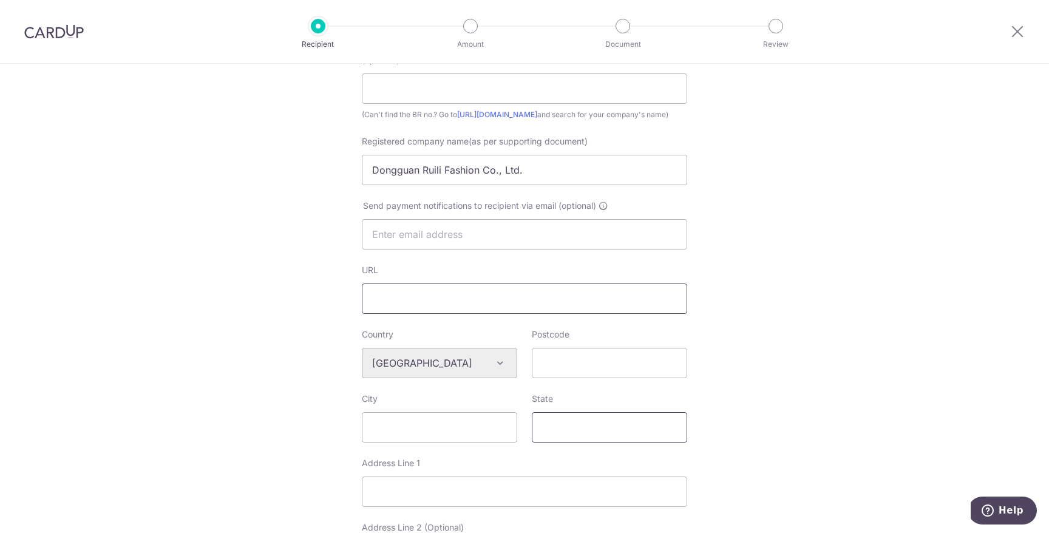
scroll to position [242, 0]
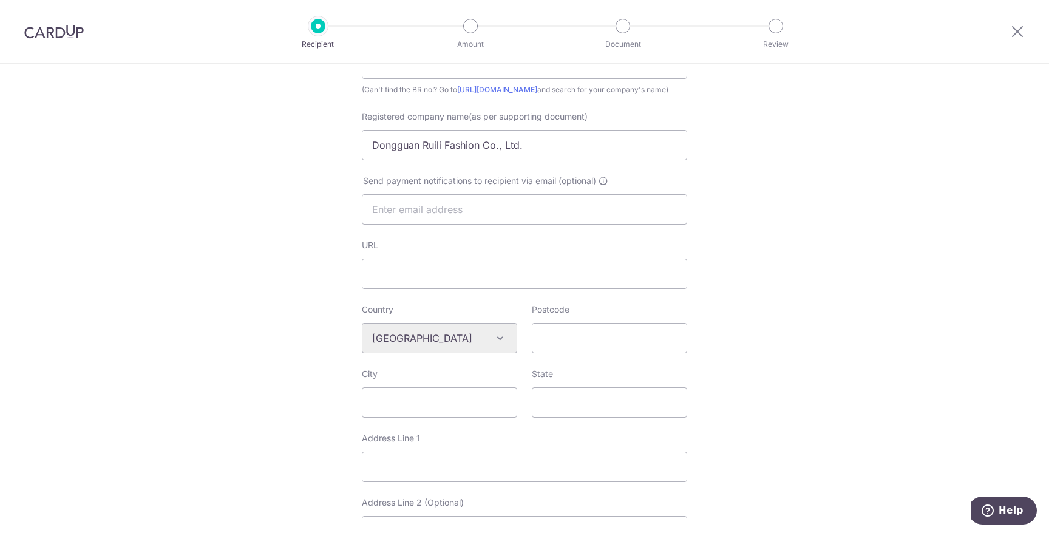
click at [621, 368] on div "Country Algeria Andorra Angola Anguilla Argentina Armenia Aruba Australia Austr…" at bounding box center [525, 336] width 340 height 64
click at [621, 353] on input "Postcode" at bounding box center [609, 338] width 155 height 30
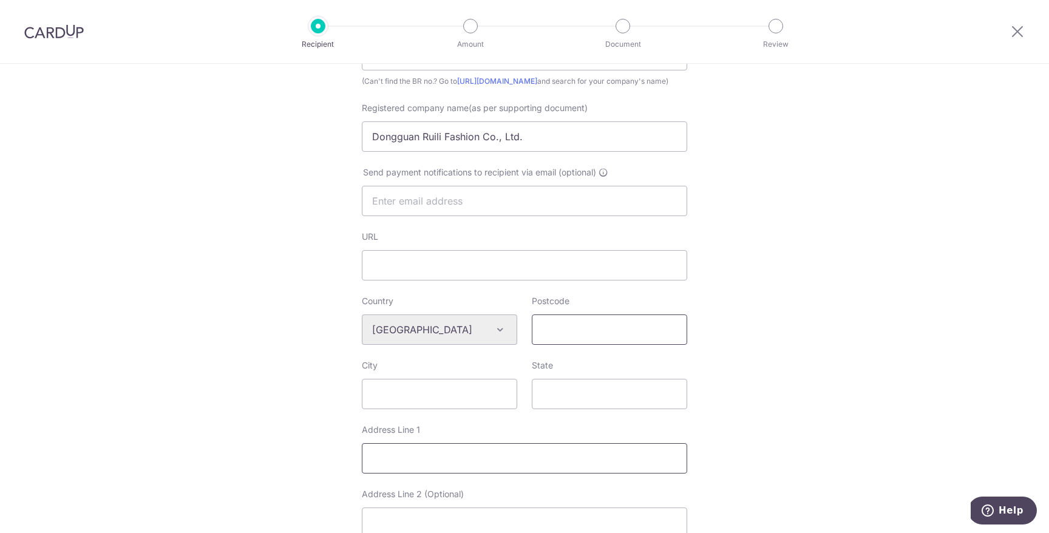
scroll to position [276, 0]
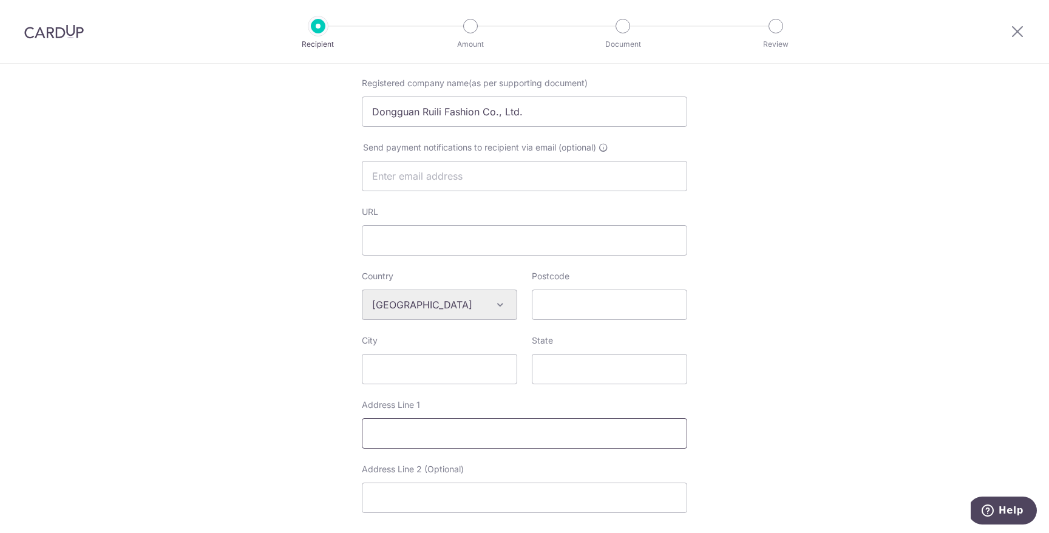
click at [485, 449] on input "Address Line 1" at bounding box center [524, 433] width 325 height 30
paste input "Unit 06, 12/F., Emperor Group Centr & 288 Hennessy Road, Wan Chai, Hor 101"
drag, startPoint x: 636, startPoint y: 449, endPoint x: 714, endPoint y: 449, distance: 77.7
click at [714, 449] on div "Who would you like to pay? Your recipient does not need a CardUp account to rec…" at bounding box center [524, 315] width 1049 height 1055
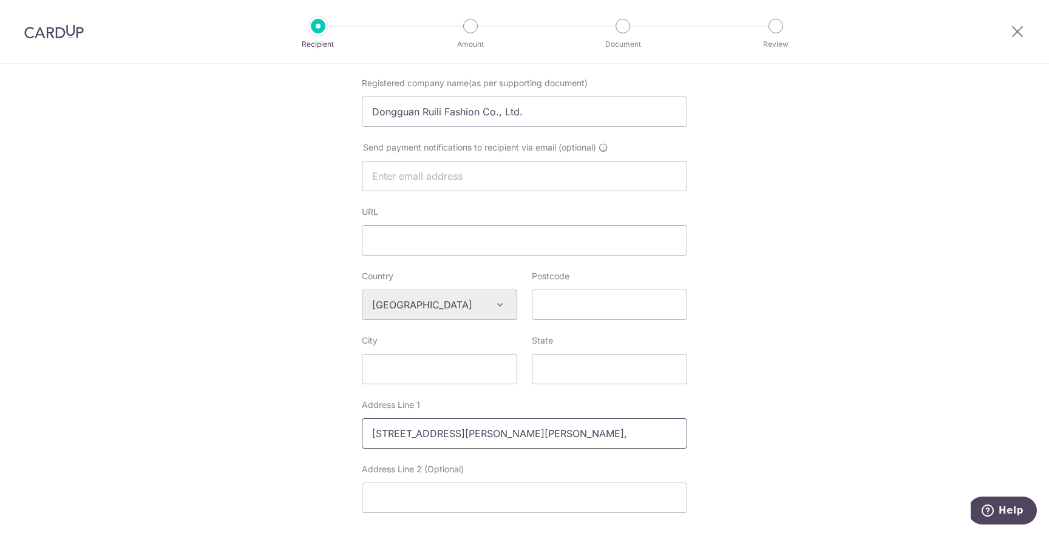
scroll to position [0, 12]
type input "Unit 06, 12/F., Emperor Group Centr & 288 Hennessy Road, Wan Chai"
click at [607, 511] on input "Address Line 2 (Optional)" at bounding box center [524, 498] width 325 height 30
type input "H"
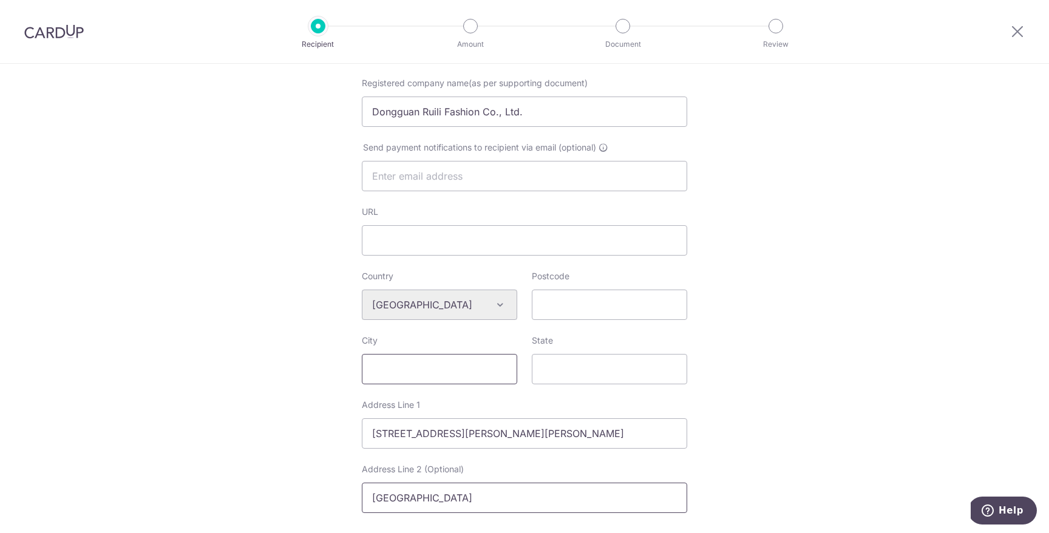
type input "[GEOGRAPHIC_DATA]"
click at [472, 384] on input "City" at bounding box center [439, 369] width 155 height 30
type input "[GEOGRAPHIC_DATA]"
click at [572, 335] on div "Country Algeria Andorra Angola Anguilla Argentina Armenia Aruba Australia Austr…" at bounding box center [525, 302] width 340 height 64
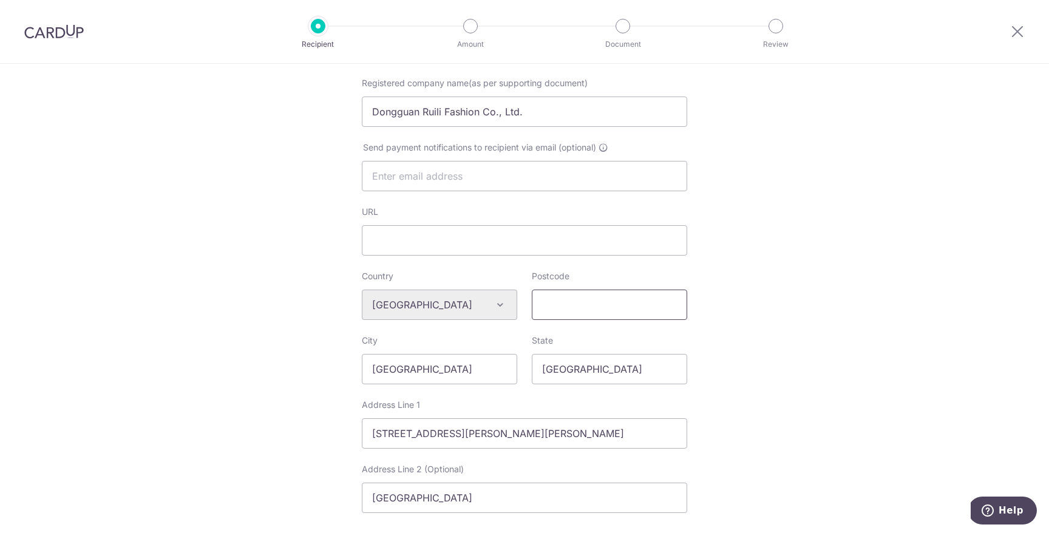
click at [577, 316] on input "Postcode" at bounding box center [609, 305] width 155 height 30
click at [423, 436] on input "Unit 06, 12/F., Emperor Group Centr & 288 Hennessy Road, Wan Chai" at bounding box center [524, 433] width 325 height 30
click at [425, 441] on input "Unit 06, 12/F., Emperor Group Centr & 288 Hennessy Road, Wan Chai" at bounding box center [524, 433] width 325 height 30
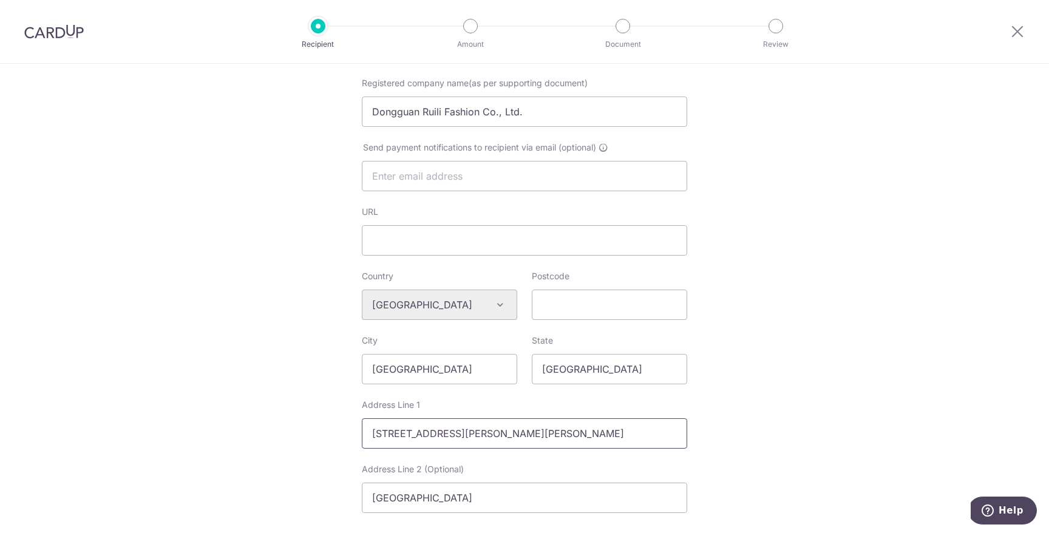
click at [425, 441] on input "Unit 06, 12/F., Emperor Group Centr & 288 Hennessy Road, Wan Chai" at bounding box center [524, 433] width 325 height 30
click at [486, 449] on input "Unit 06, 12/F., Emperor Group Centr & 288 Hennessy Road, Wan Chai" at bounding box center [524, 433] width 325 height 30
click at [530, 446] on input "Unit 06, 12/F., Emperor Group Centr & 288 Hennessy Road, Wan Chai" at bounding box center [524, 433] width 325 height 30
click at [536, 441] on input "Unit 06, 12/F., Emperor Group Centr & 288 Hennessy Road, Wan Chai" at bounding box center [524, 433] width 325 height 30
click at [533, 448] on input "Unit 06, 12/F., Emperor Group Centr & 288 Hennessy Road, Wan Chai" at bounding box center [524, 433] width 325 height 30
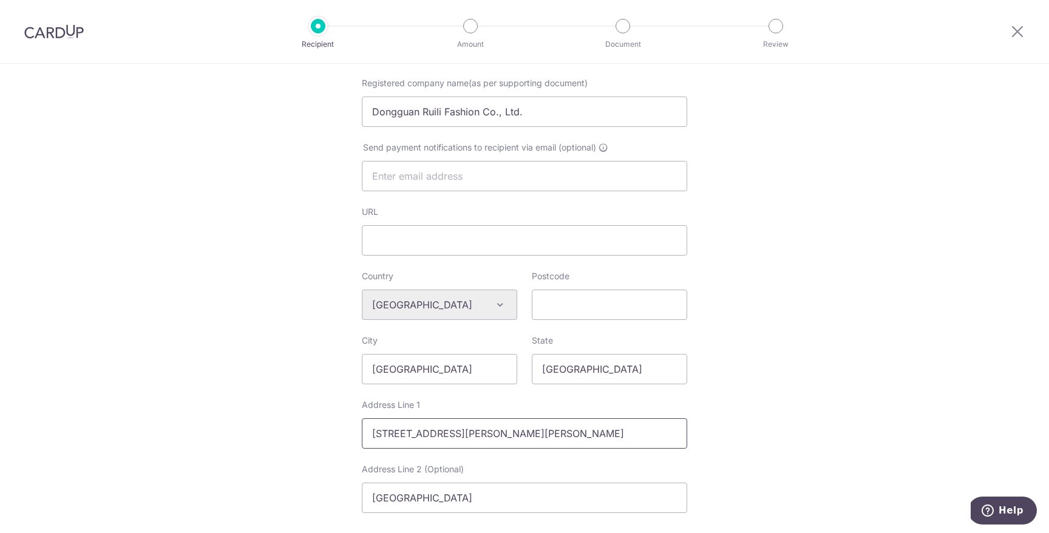
type input "[STREET_ADDRESS][PERSON_NAME][PERSON_NAME]"
click at [601, 335] on div "Country Algeria Andorra Angola Anguilla Argentina Armenia Aruba Australia Austr…" at bounding box center [525, 302] width 340 height 64
click at [562, 443] on input "[STREET_ADDRESS][PERSON_NAME][PERSON_NAME]" at bounding box center [524, 433] width 325 height 30
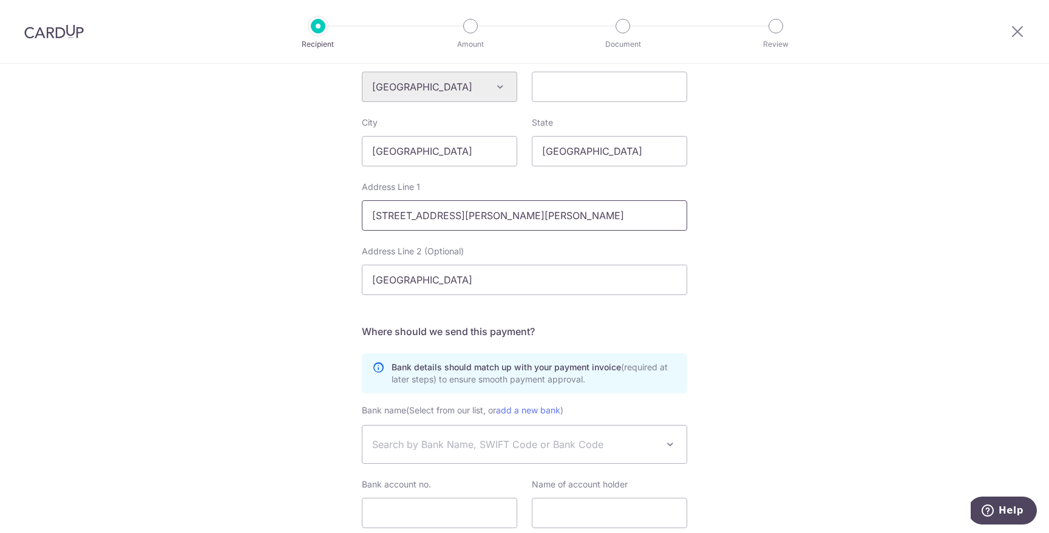
scroll to position [496, 0]
click at [502, 448] on span "Search by Bank Name, SWIFT Code or Bank Code" at bounding box center [514, 442] width 285 height 15
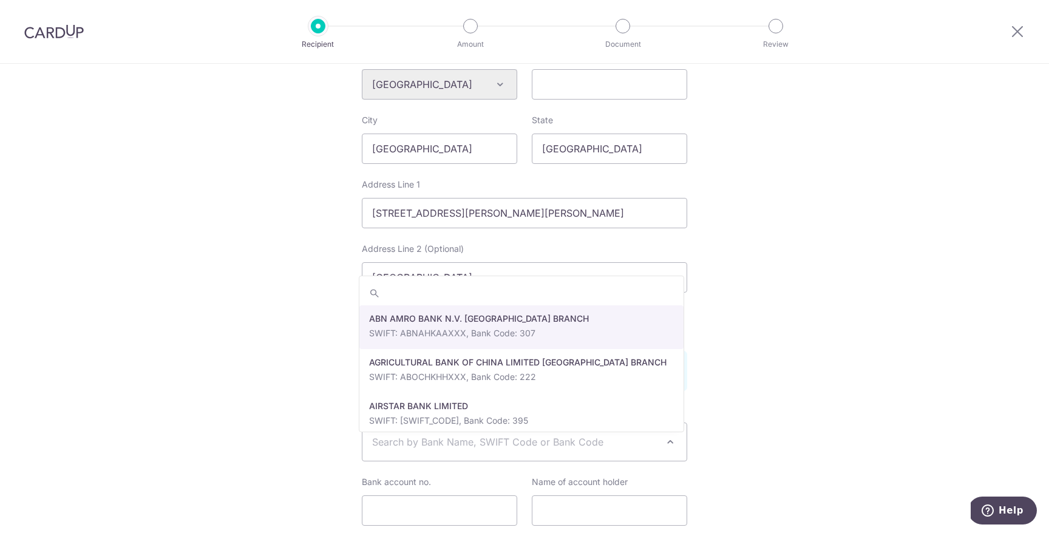
click at [502, 448] on span "Search by Bank Name, SWIFT Code or Bank Code" at bounding box center [514, 442] width 285 height 15
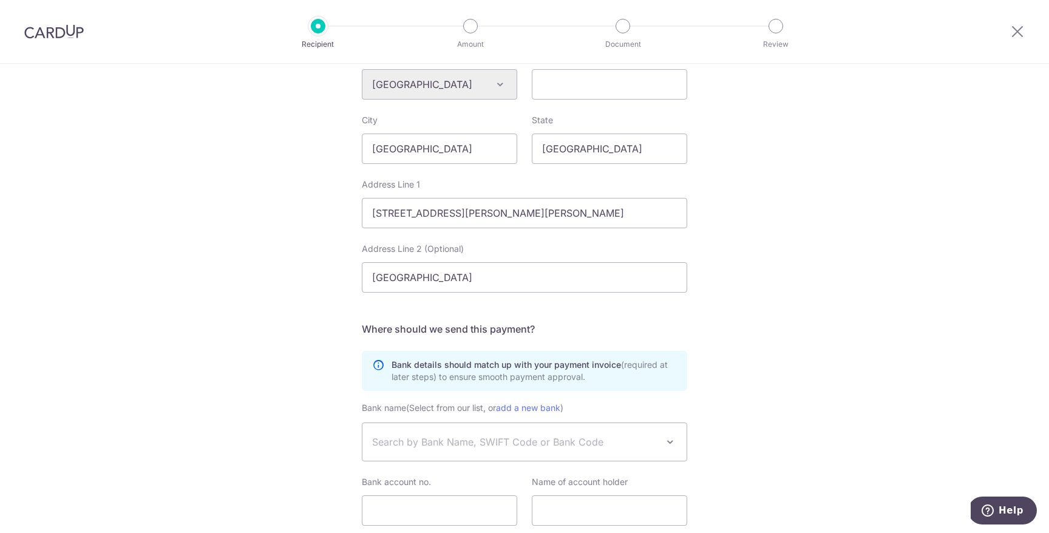
click at [764, 363] on div "Who would you like to pay? Your recipient does not need a CardUp account to rec…" at bounding box center [524, 95] width 1049 height 1055
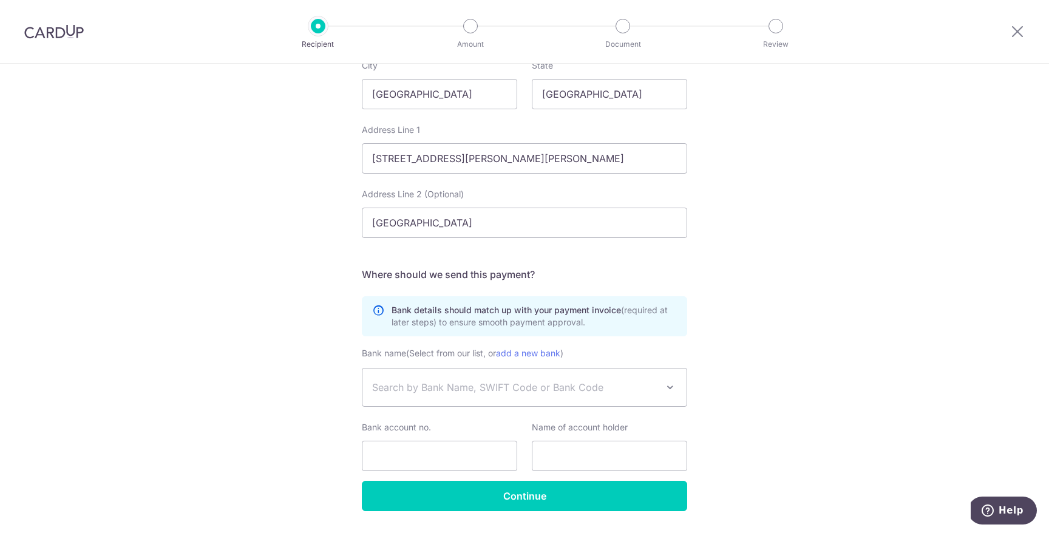
scroll to position [553, 0]
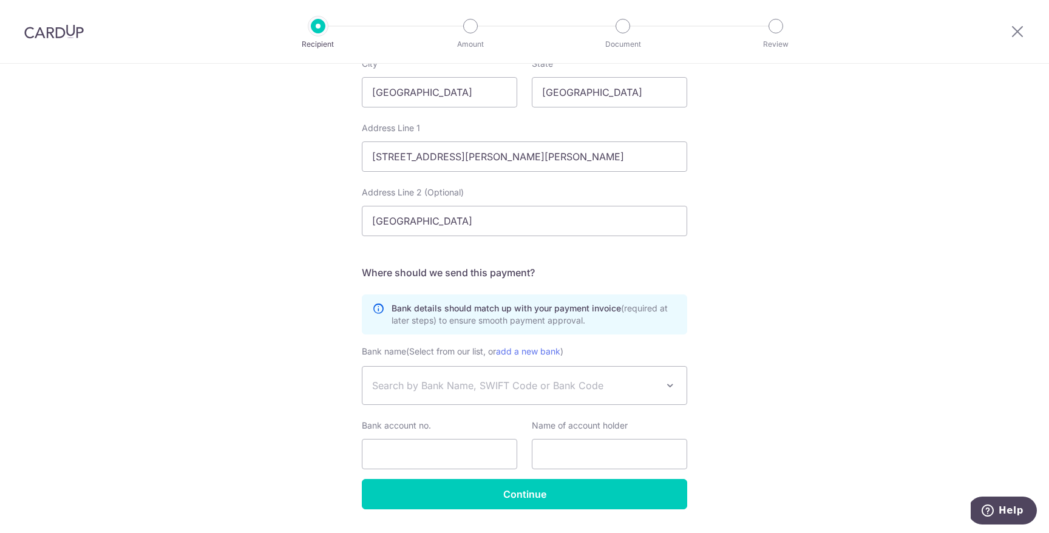
click at [483, 380] on span "Search by Bank Name, SWIFT Code or Bank Code" at bounding box center [525, 386] width 324 height 38
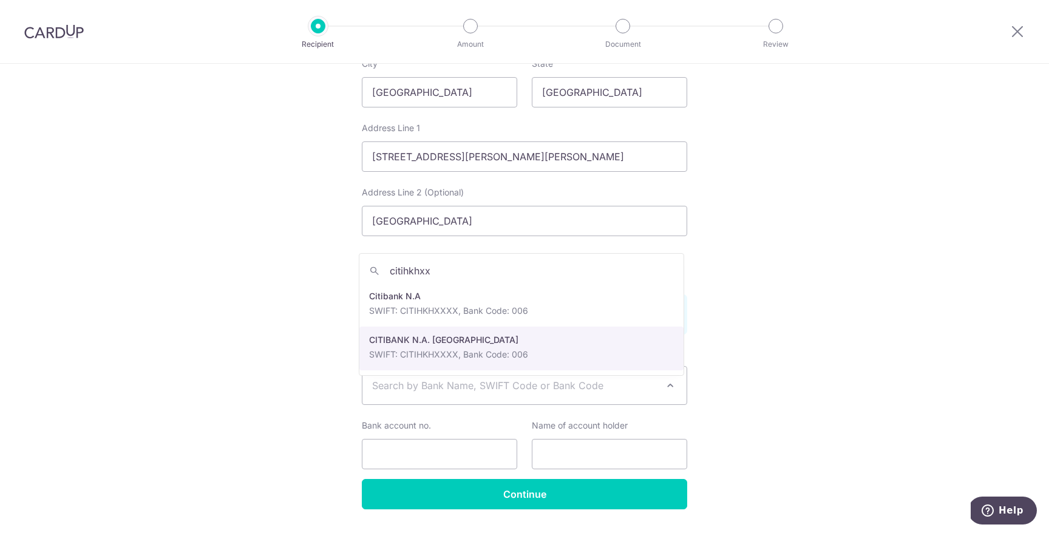
type input "citihkhxx"
select select "23240"
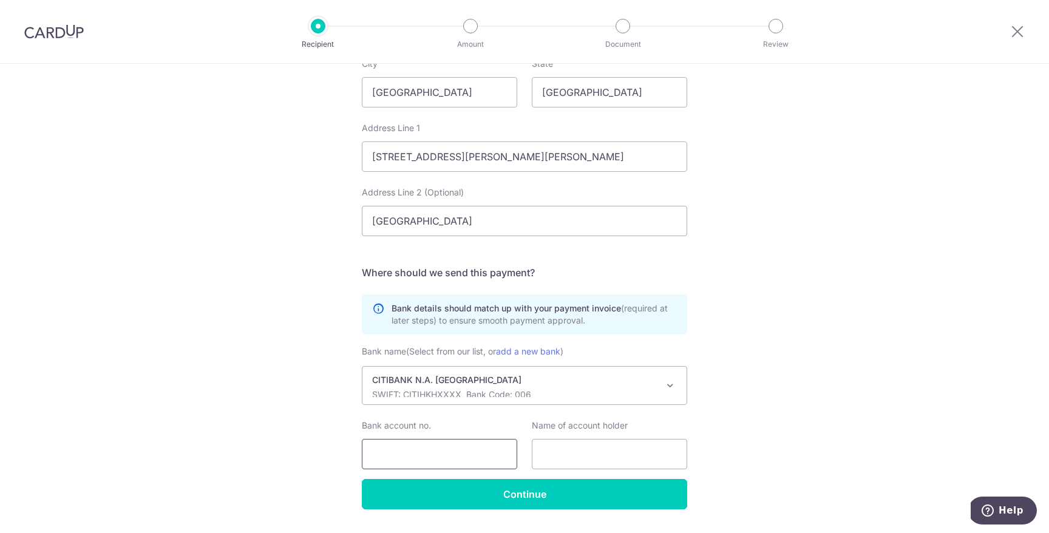
click at [465, 468] on input "Bank account no." at bounding box center [439, 454] width 155 height 30
type input "393926175"
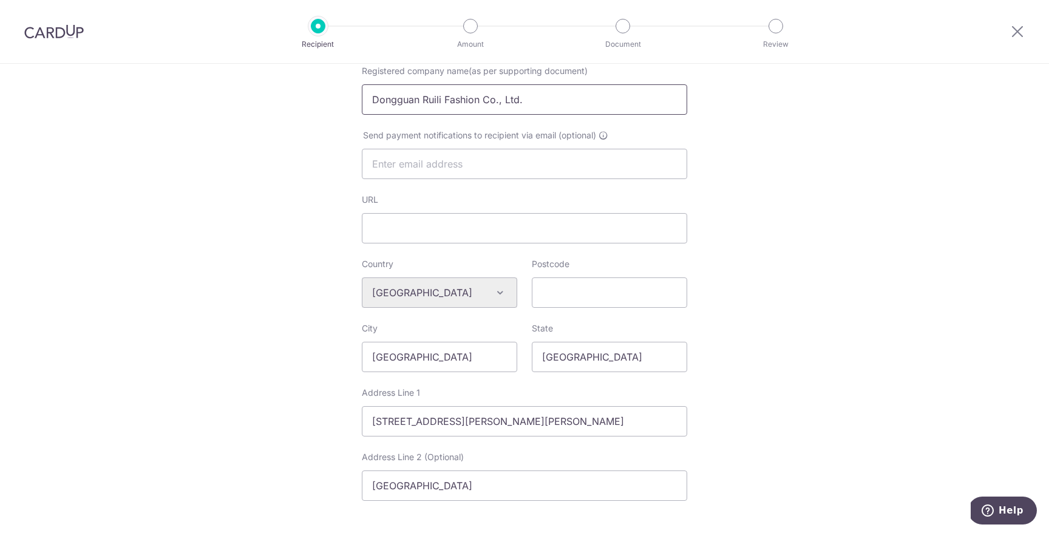
scroll to position [287, 0]
click at [491, 116] on input "Dongguan Ruili Fashion Co., Ltd." at bounding box center [524, 101] width 325 height 30
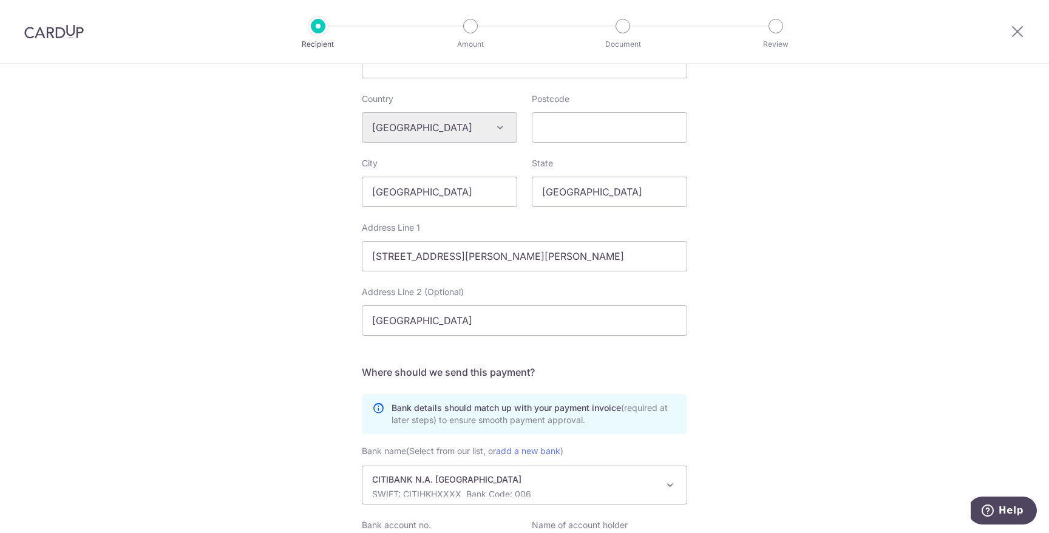
scroll to position [598, 0]
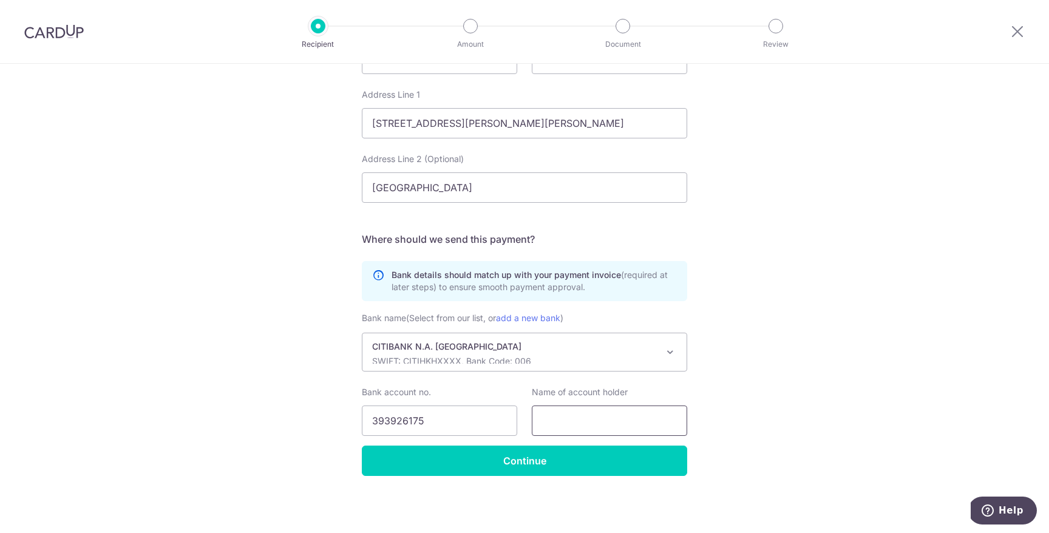
click at [598, 415] on input "text" at bounding box center [609, 421] width 155 height 30
paste input "Dongguan Ruili Fashion Co., Ltd."
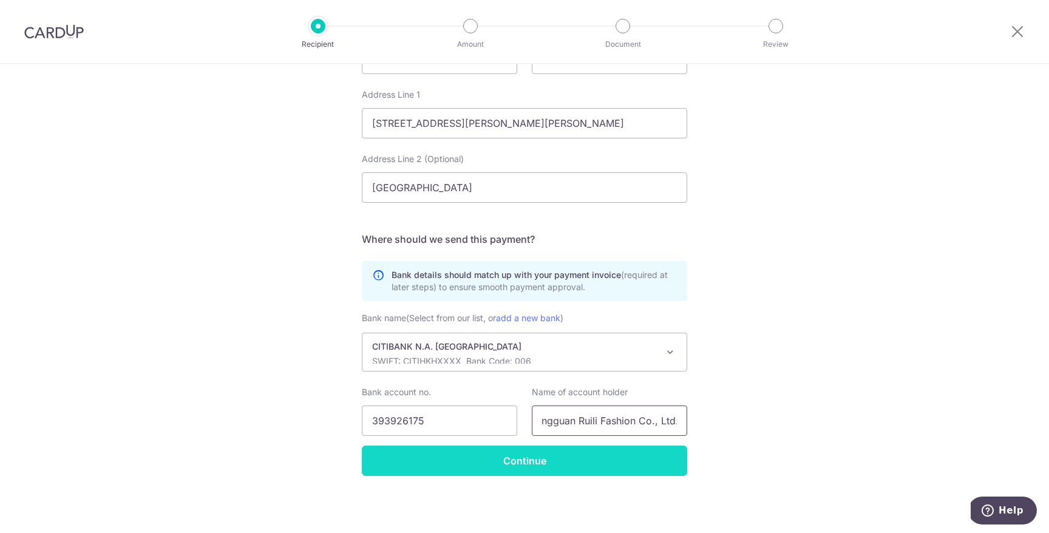
type input "Dongguan Ruili Fashion Co., Ltd."
click at [522, 462] on input "Continue" at bounding box center [524, 461] width 325 height 30
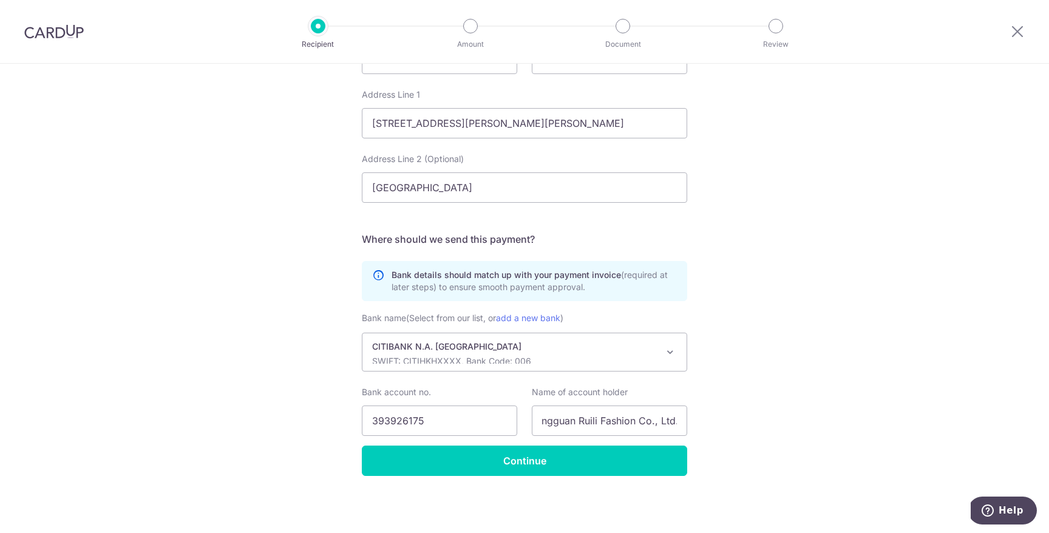
scroll to position [0, 0]
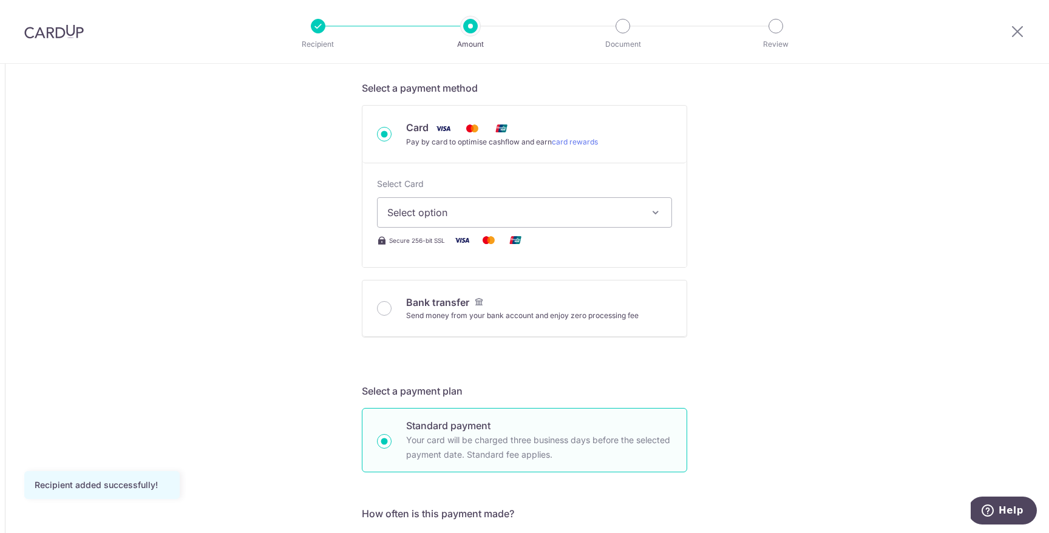
scroll to position [380, 0]
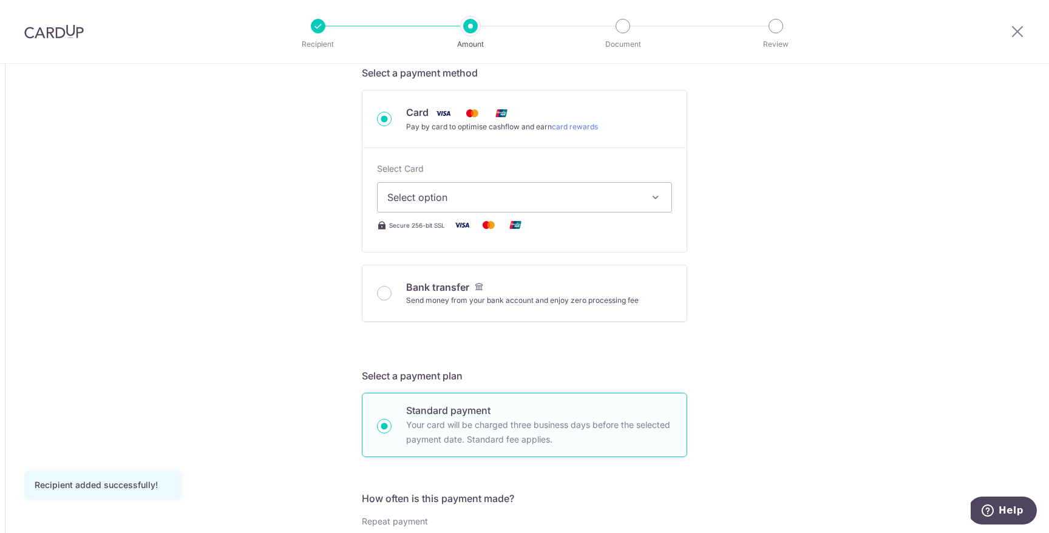
click at [424, 197] on span "Select option" at bounding box center [513, 197] width 253 height 15
click at [406, 207] on button "Select option" at bounding box center [524, 197] width 295 height 30
click at [411, 229] on span "Add credit card" at bounding box center [535, 231] width 253 height 12
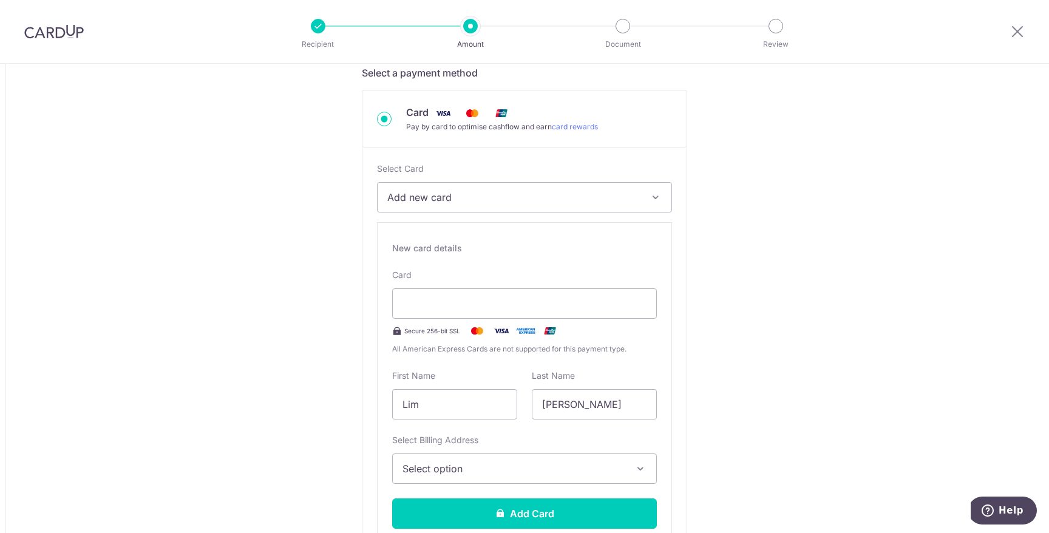
click at [564, 220] on div "Select Card Add new card Add credit card Secure 256-bit SSL Text New card detai…" at bounding box center [525, 360] width 324 height 425
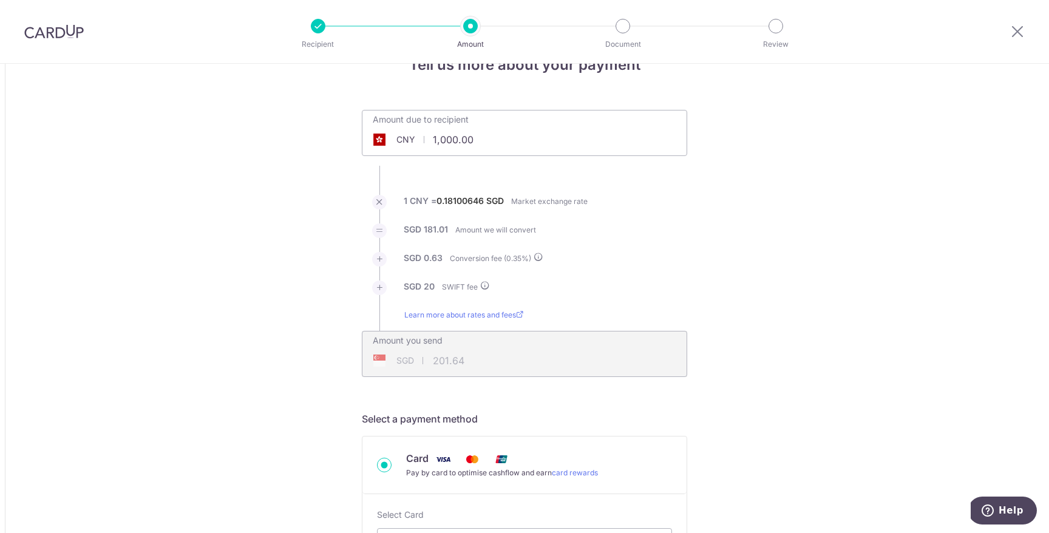
scroll to position [32, 0]
click at [499, 140] on input "1,000.00" at bounding box center [457, 142] width 188 height 28
click at [499, 141] on input "1,000.00" at bounding box center [457, 142] width 188 height 28
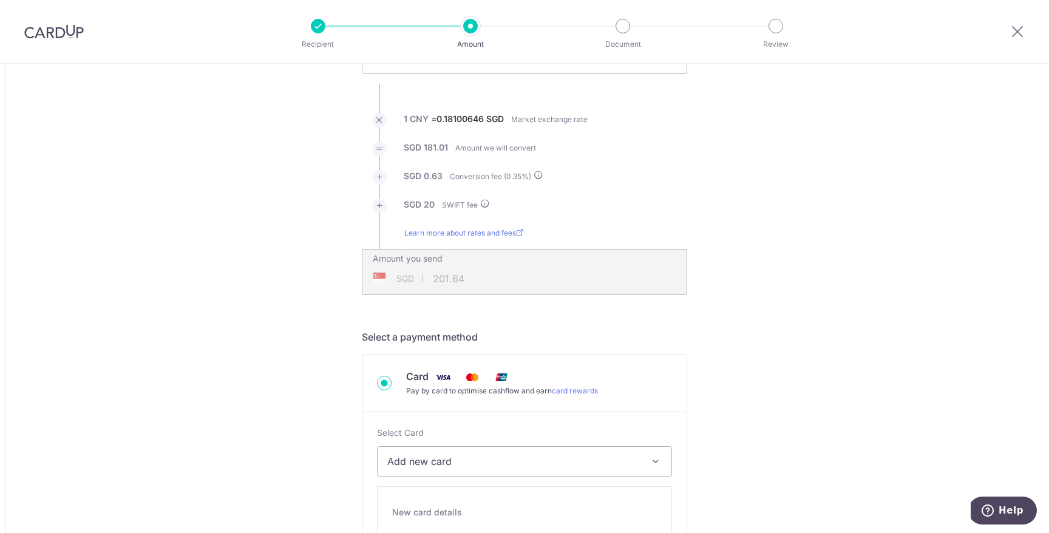
scroll to position [120, 0]
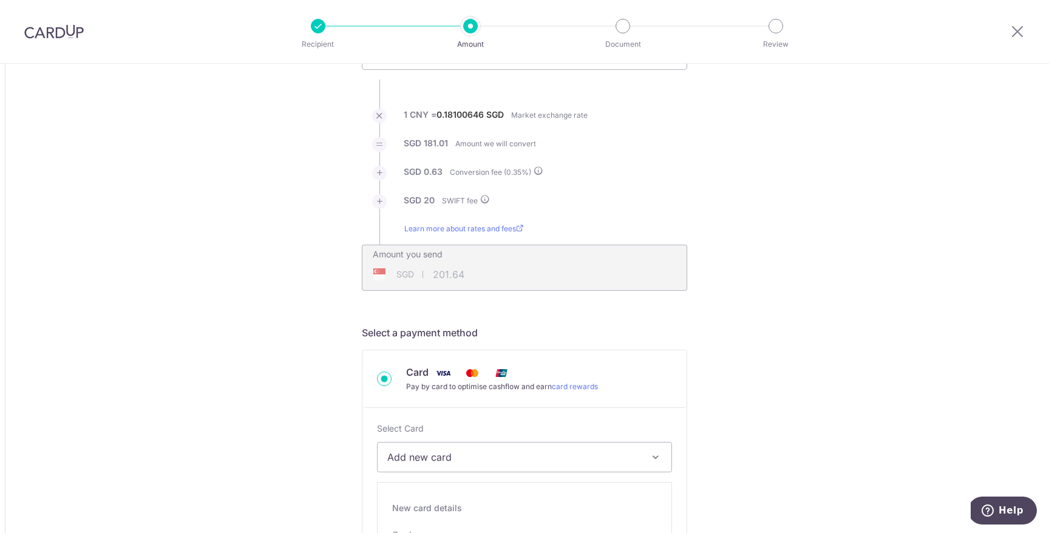
type input "100,000.00"
type input "18,183.44"
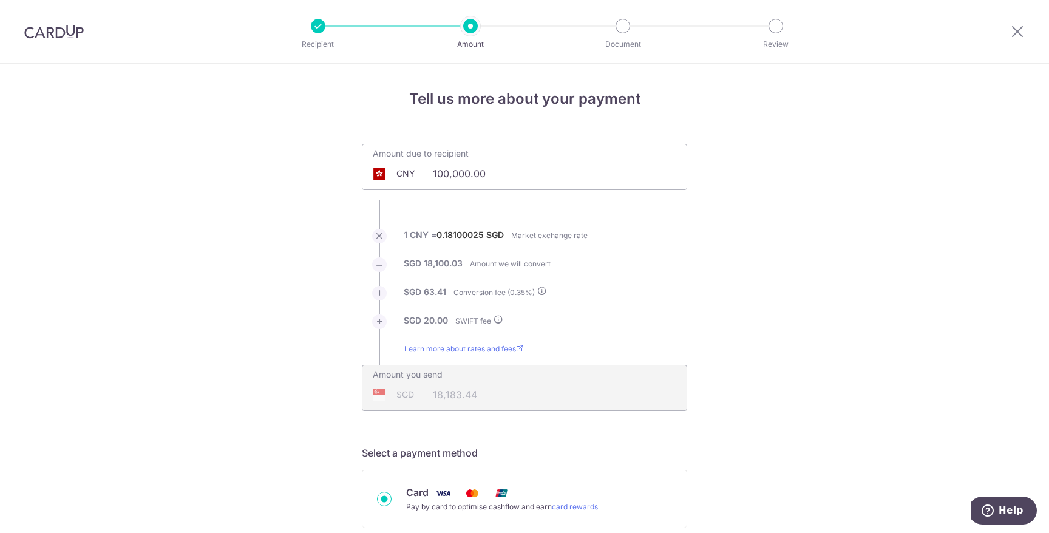
click at [443, 171] on input "100,000.00" at bounding box center [457, 174] width 188 height 28
click at [659, 252] on li "1 CNY = 0.18100025 SGD Market exchange rate" at bounding box center [524, 243] width 325 height 29
type input "1,000,000.00"
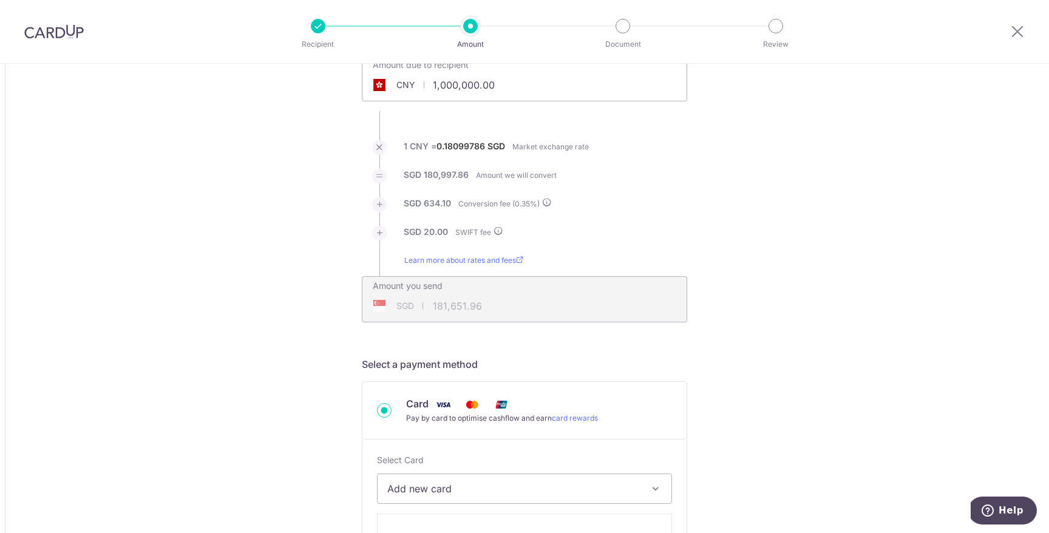
scroll to position [92, 0]
type input "181,658.78"
